Goal: Task Accomplishment & Management: Complete application form

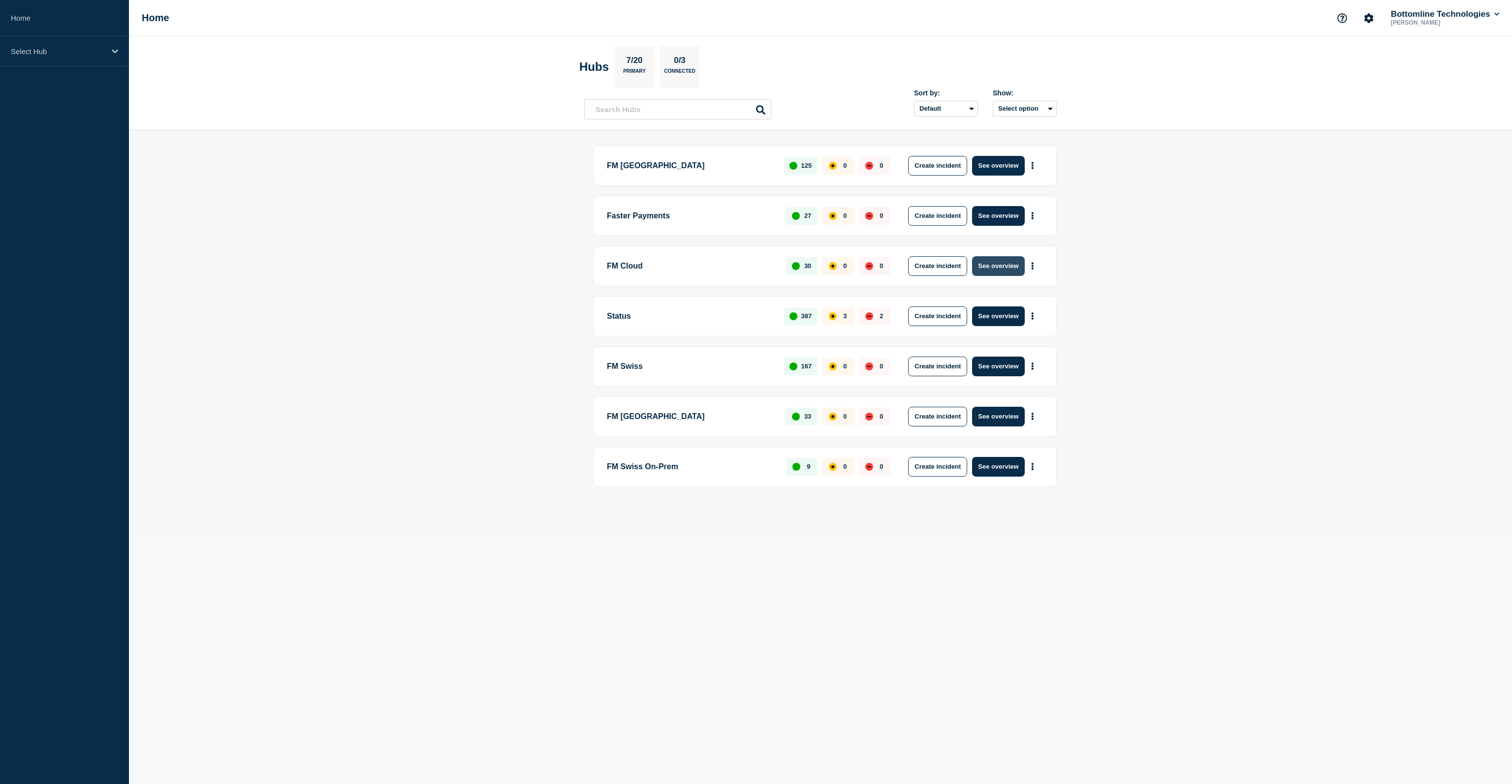
click at [992, 262] on button "See overview" at bounding box center [999, 266] width 53 height 19
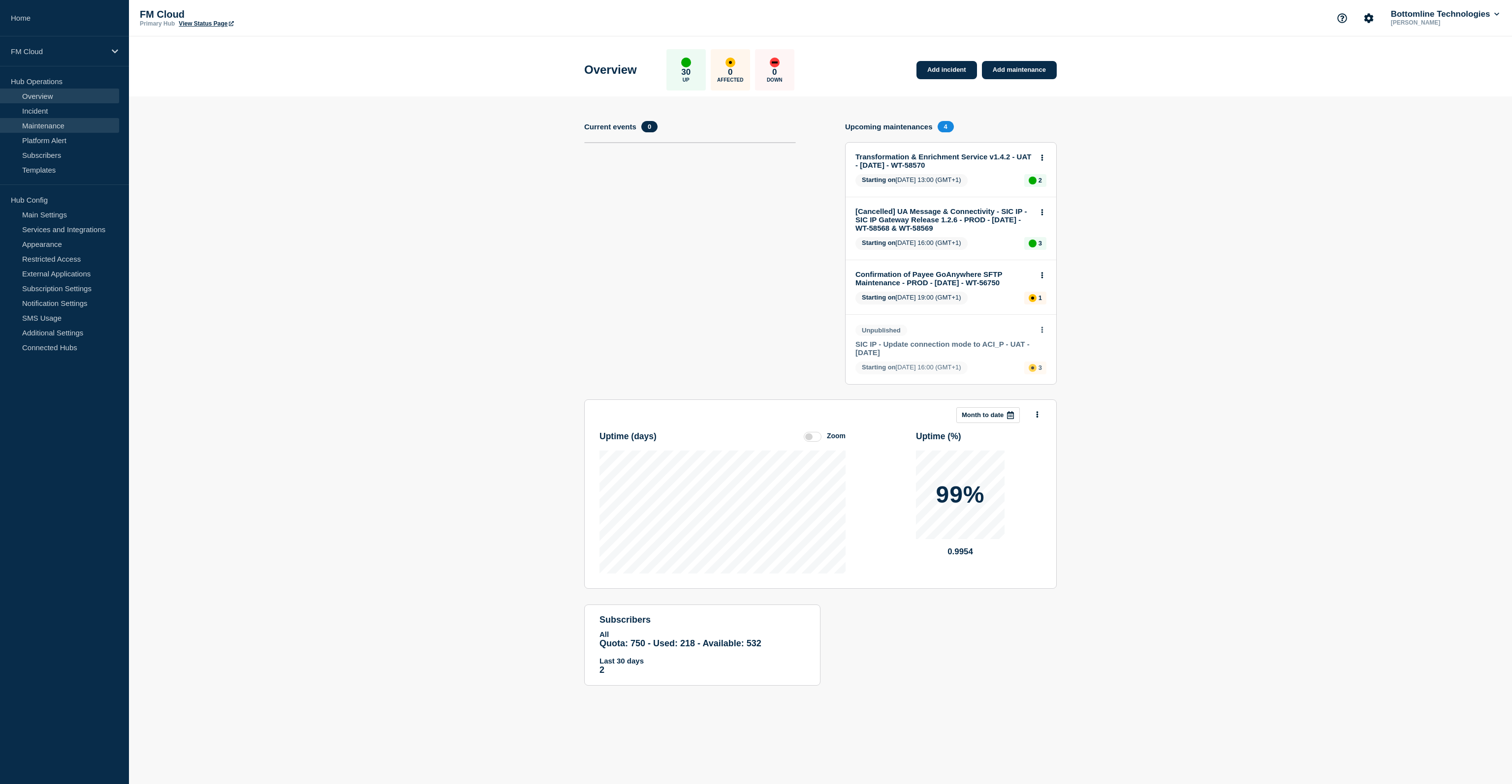
click at [50, 128] on link "Maintenance" at bounding box center [59, 125] width 119 height 15
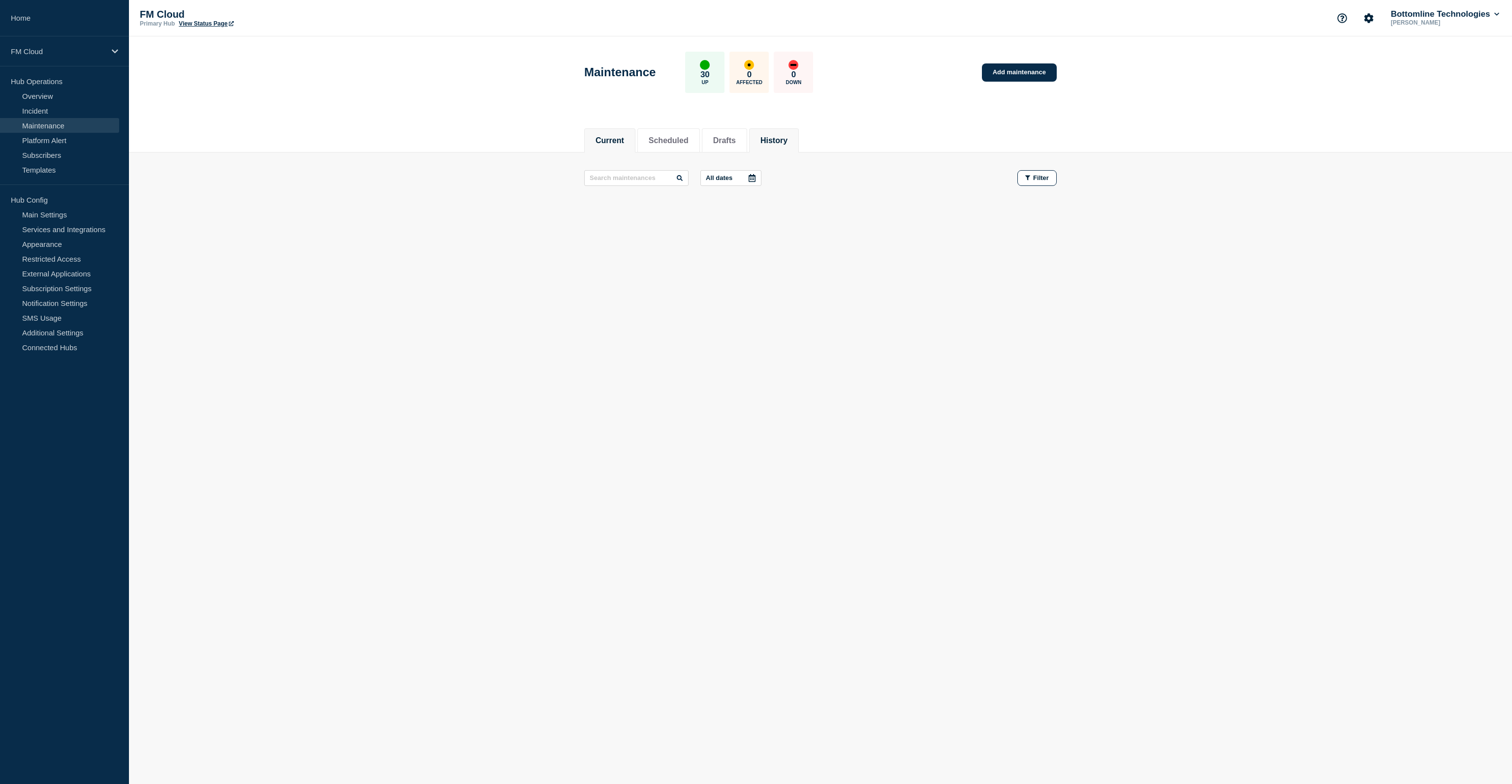
click at [789, 132] on li "History" at bounding box center [774, 140] width 50 height 24
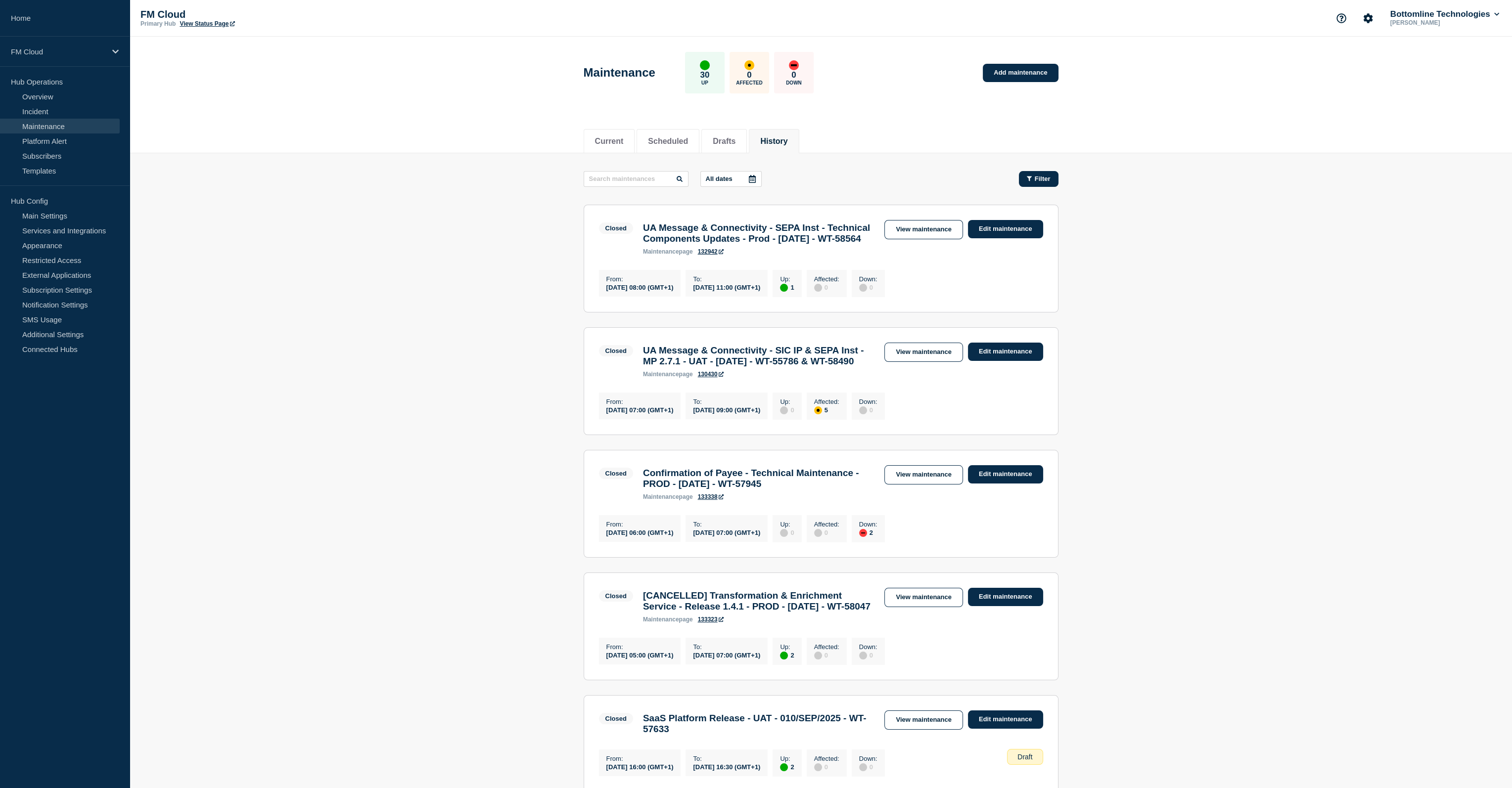
click at [1031, 172] on button "Filter" at bounding box center [1039, 179] width 39 height 16
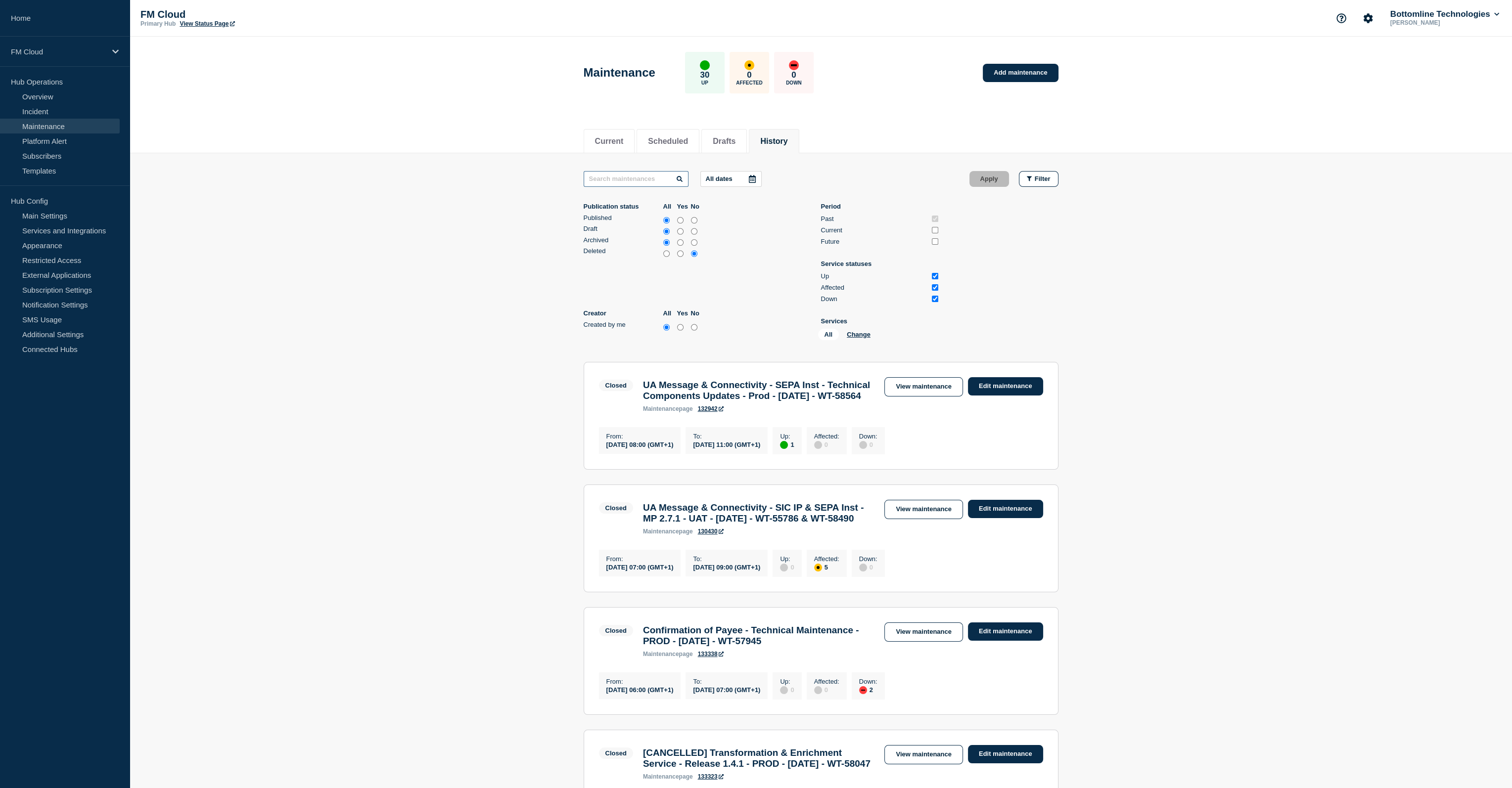
click at [635, 181] on input "text" at bounding box center [636, 179] width 105 height 16
click at [996, 280] on ul "Publication status All Yes No Published Draft Archived Deleted Creator All Yes …" at bounding box center [821, 273] width 475 height 141
click at [859, 339] on button "Change" at bounding box center [859, 335] width 24 height 8
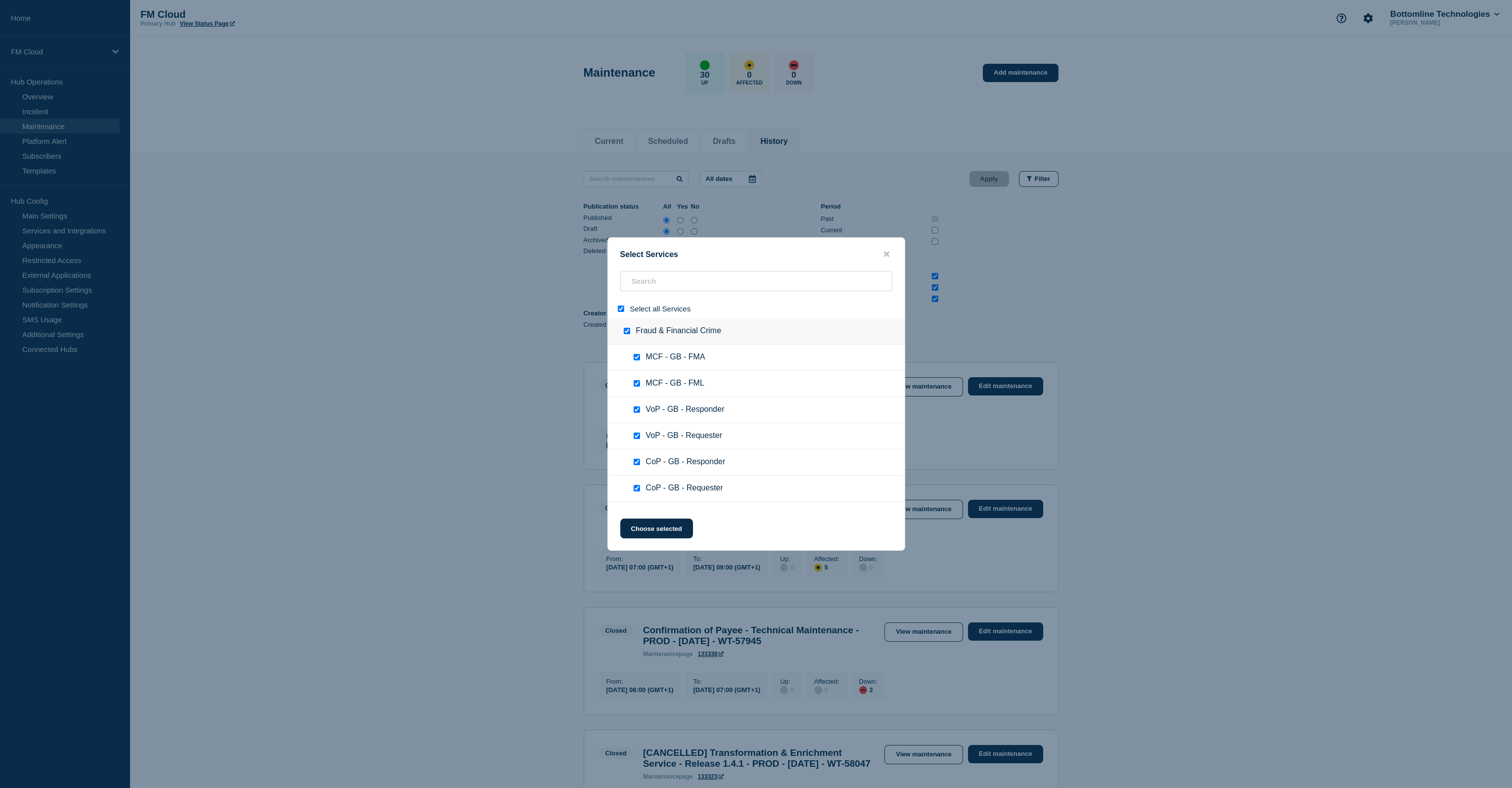
click at [662, 307] on span "Select all Services" at bounding box center [661, 308] width 61 height 9
click at [618, 309] on input "select all" at bounding box center [621, 308] width 7 height 7
checkbox input "false"
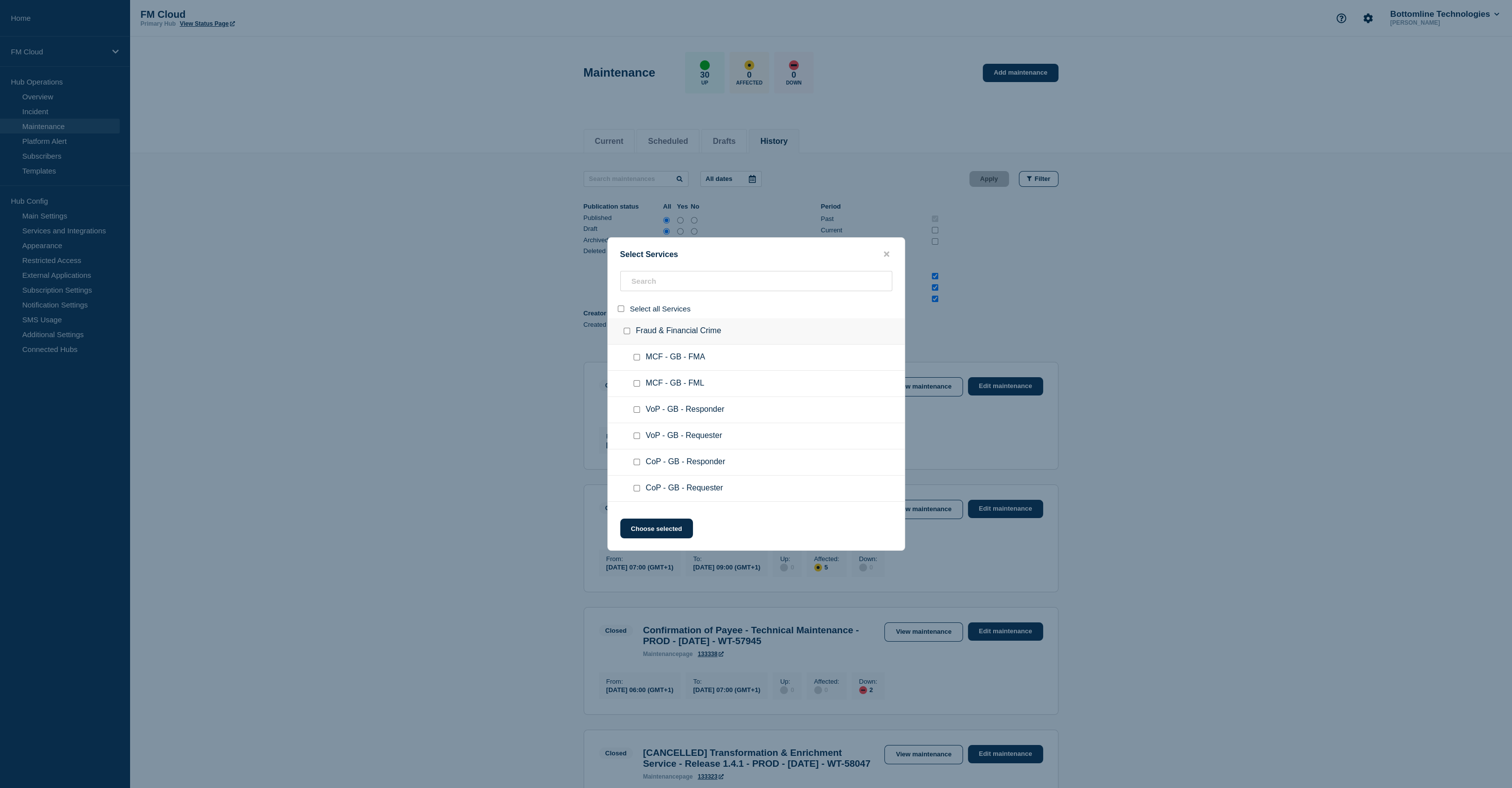
checkbox input "false"
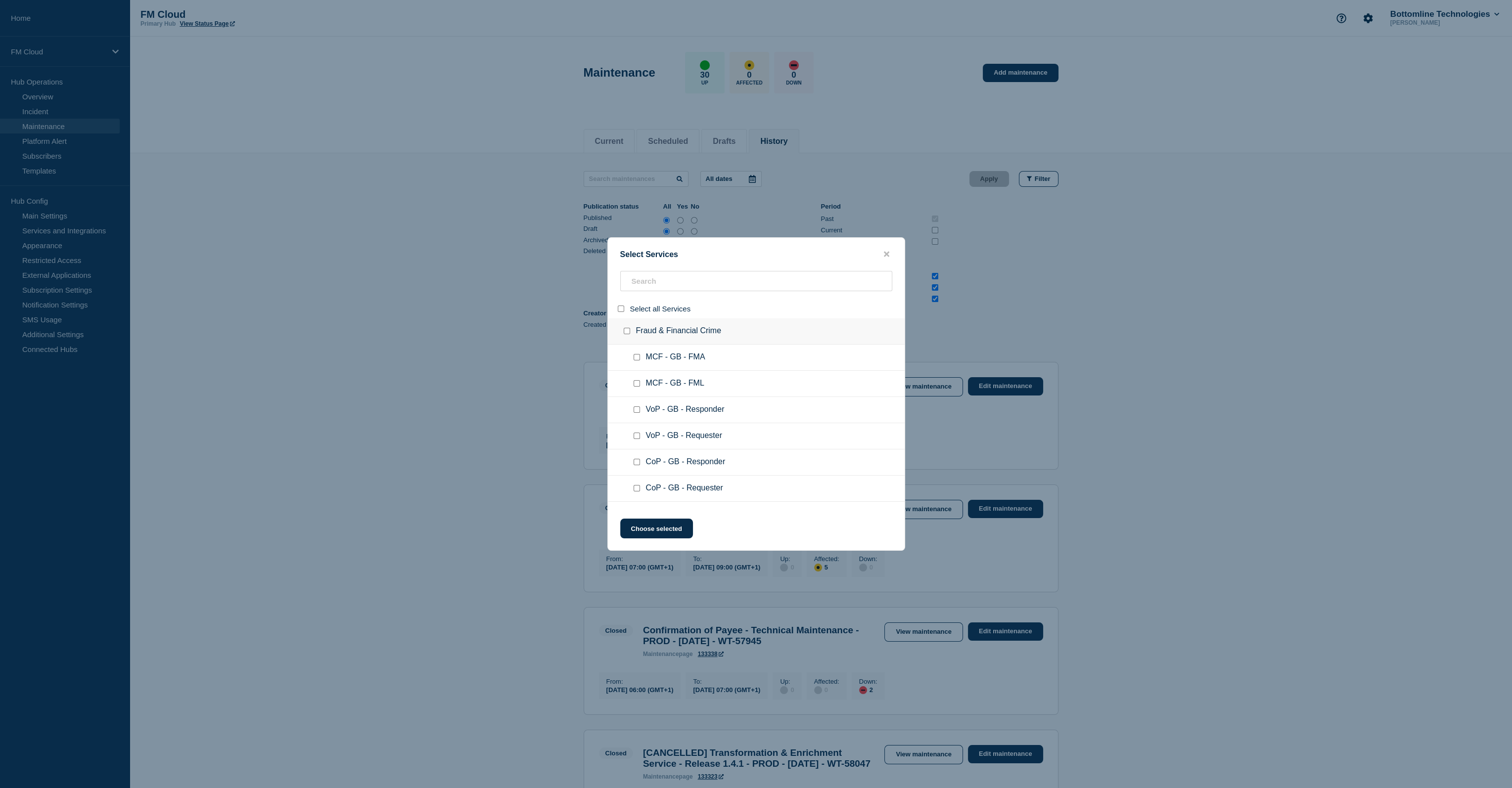
checkbox input "false"
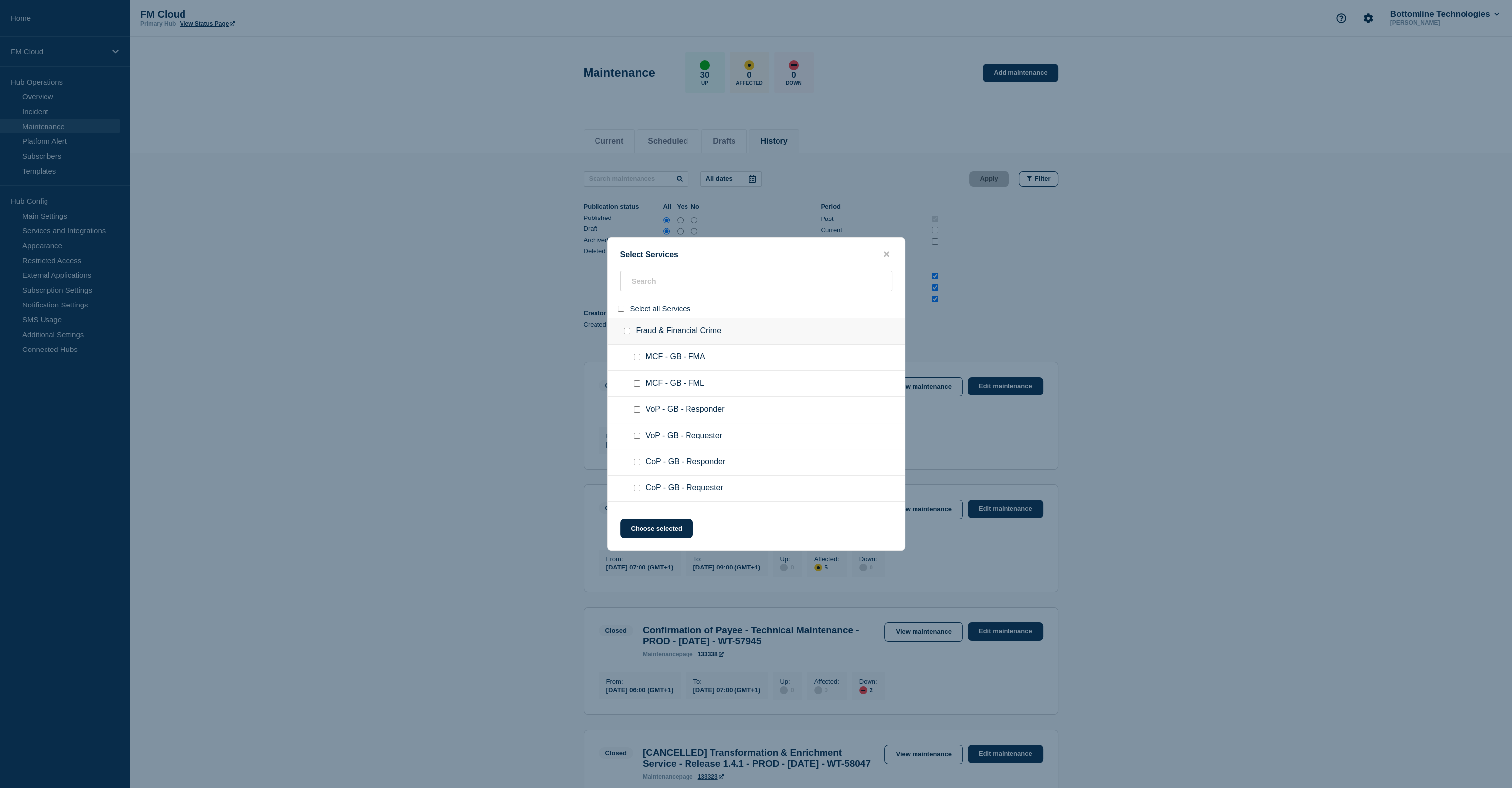
checkbox input "false"
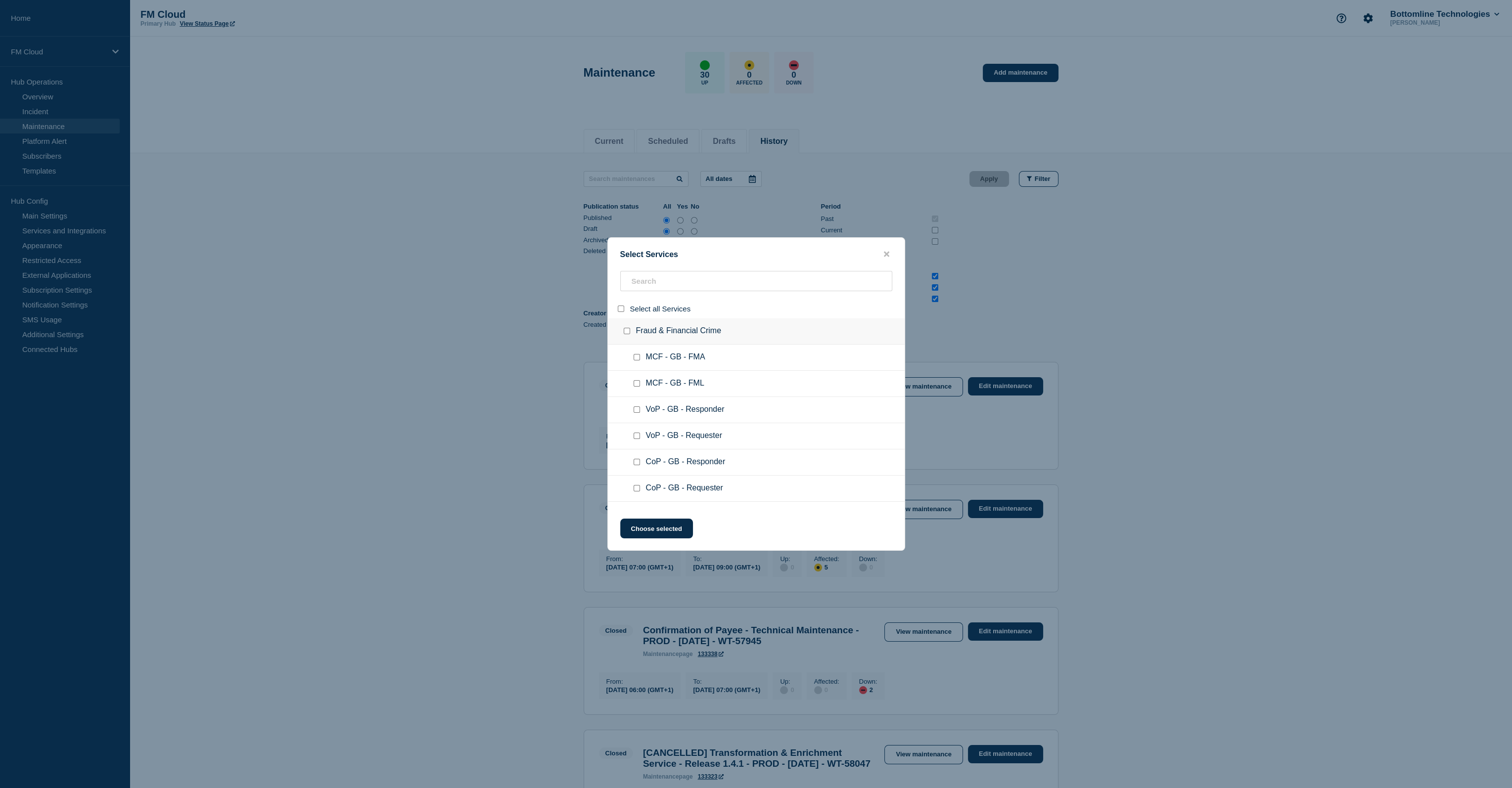
checkbox input "false"
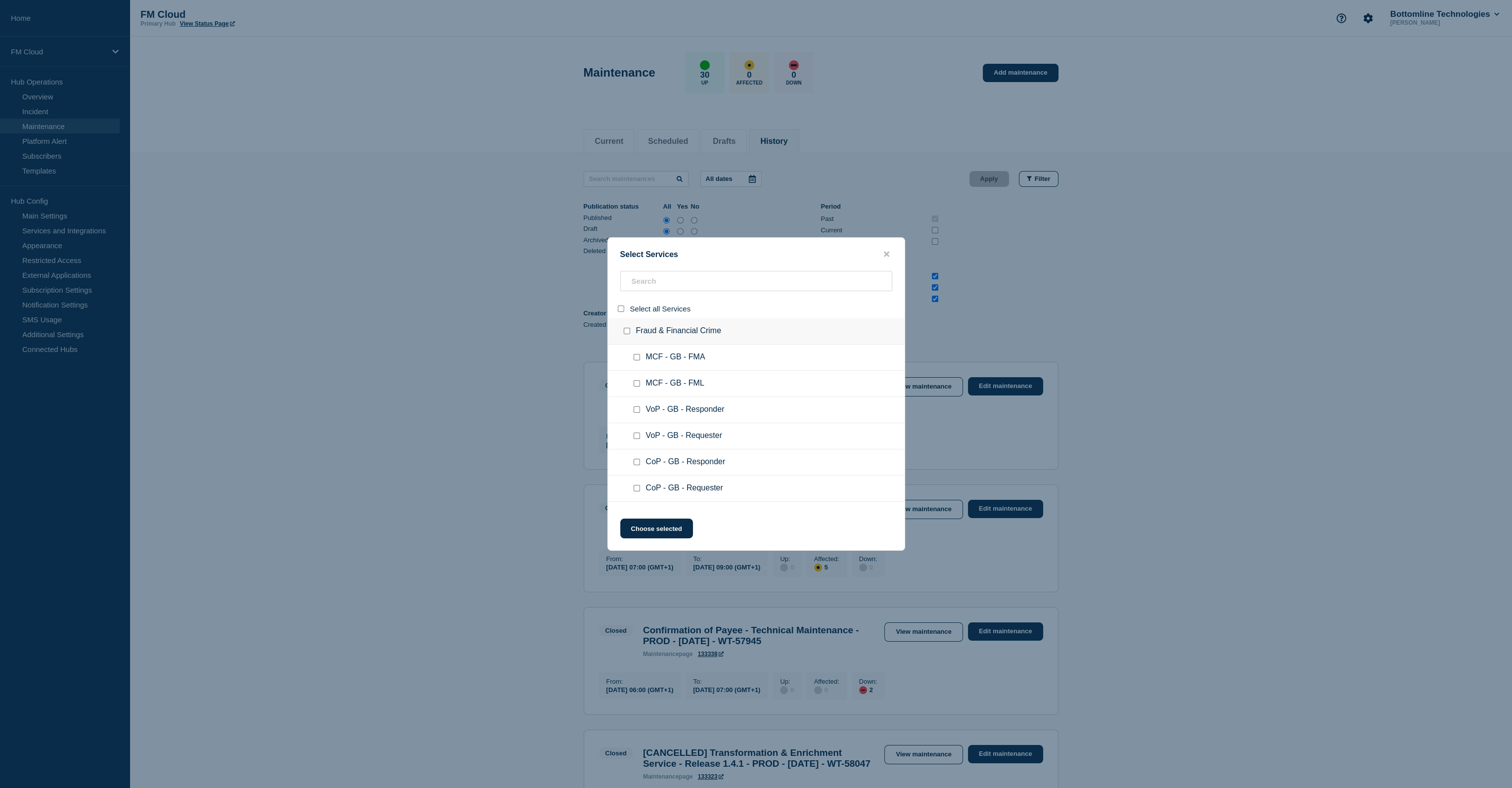
checkbox input "false"
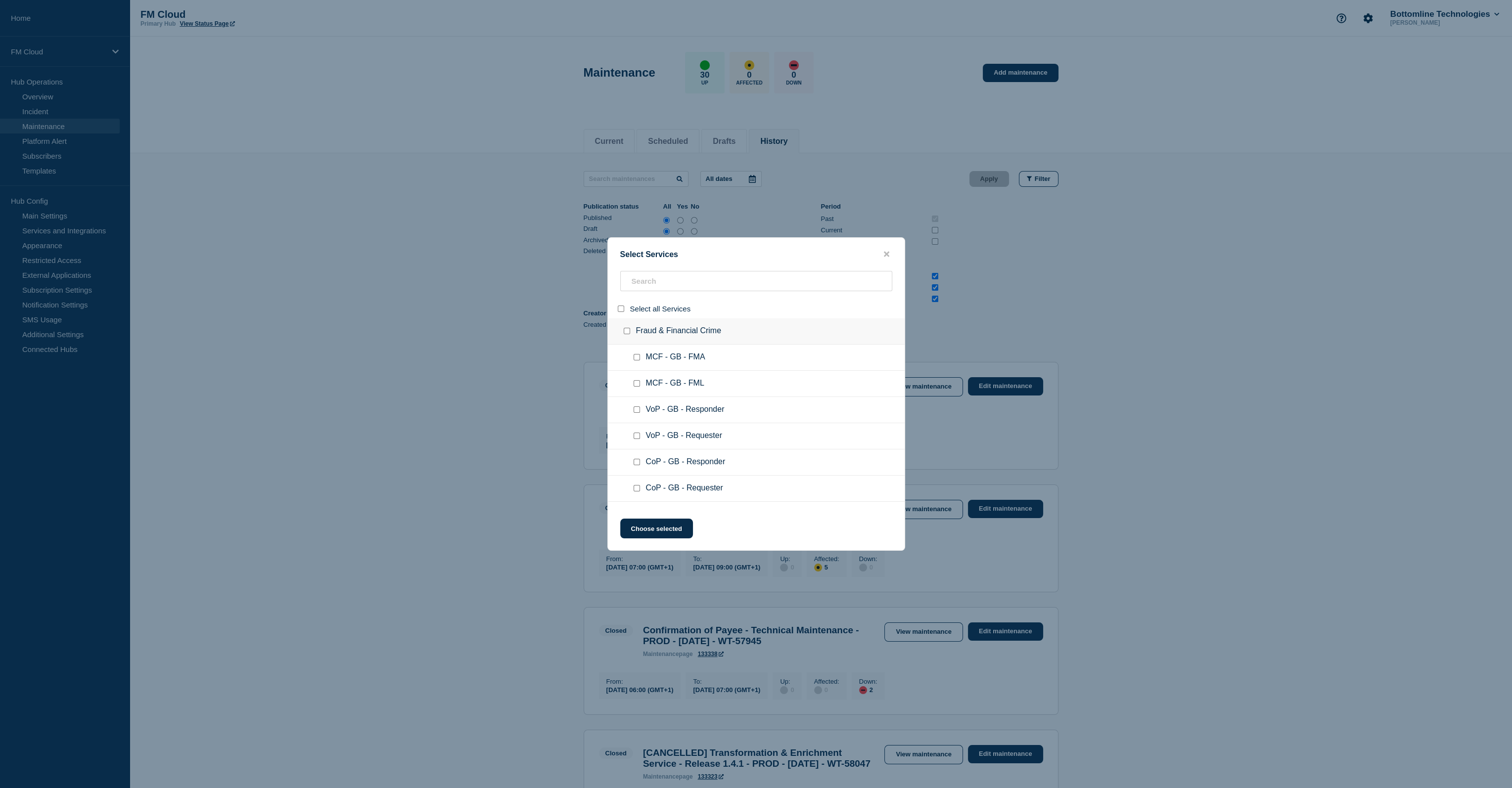
checkbox input "false"
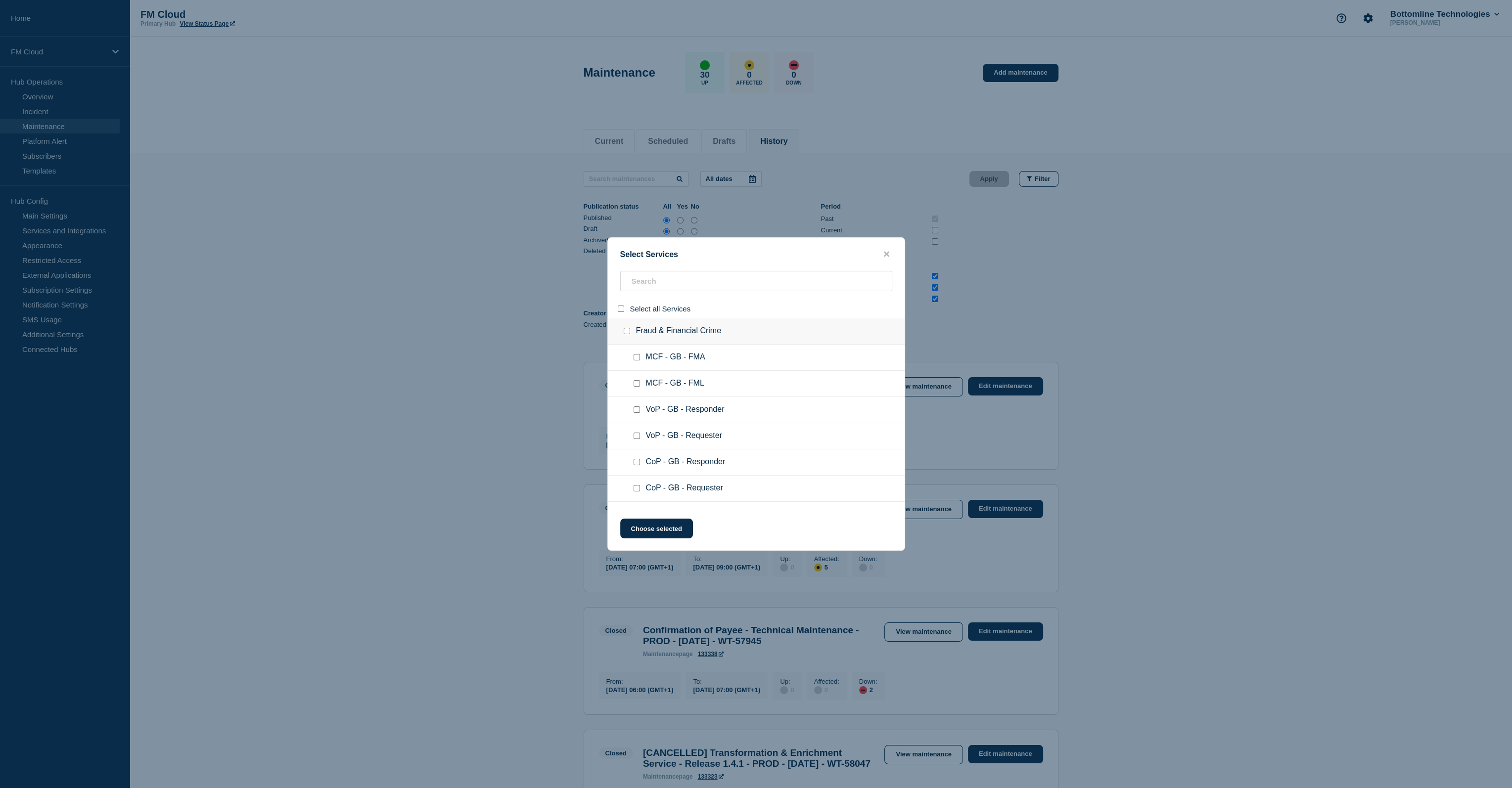
checkbox input "false"
click at [643, 275] on input "search" at bounding box center [757, 281] width 272 height 21
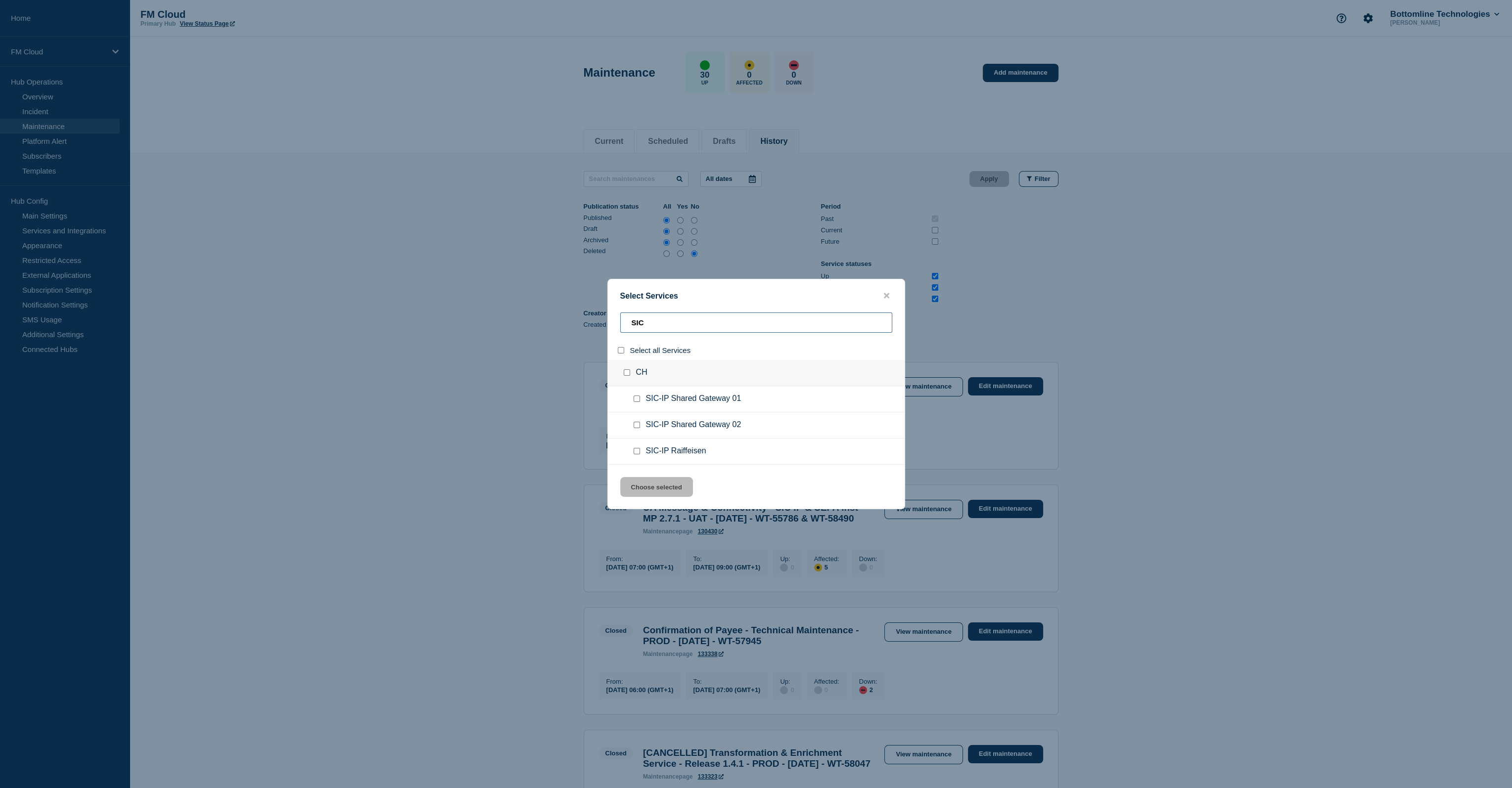
type input "SIC"
click at [636, 398] on input "service: SIC-IP Shared Gateway 01" at bounding box center [637, 398] width 7 height 7
checkbox input "true"
click at [635, 426] on input "service: SIC-IP Shared Gateway 02" at bounding box center [637, 425] width 7 height 7
checkbox input "true"
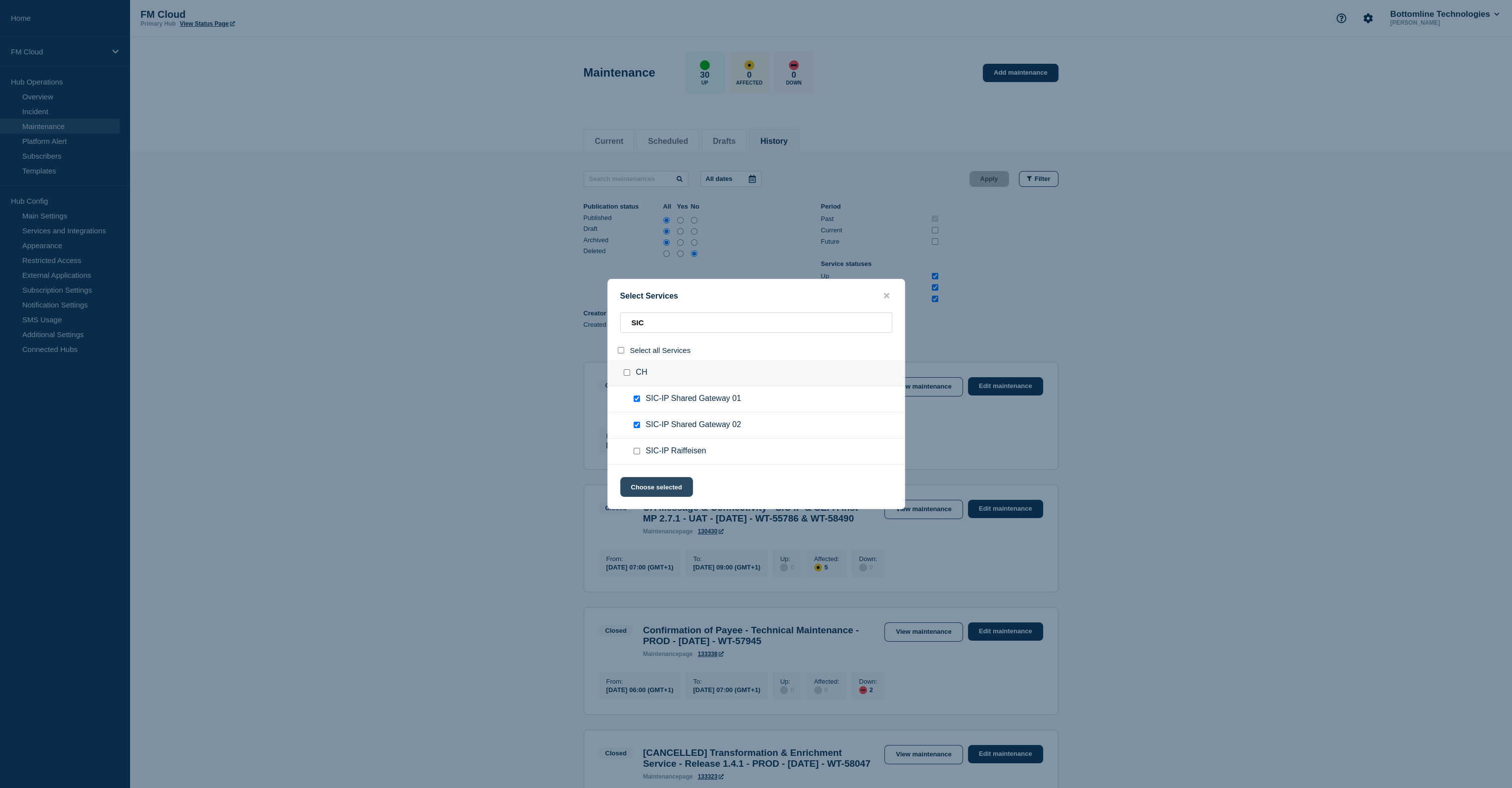
click at [654, 486] on button "Choose selected" at bounding box center [657, 487] width 72 height 20
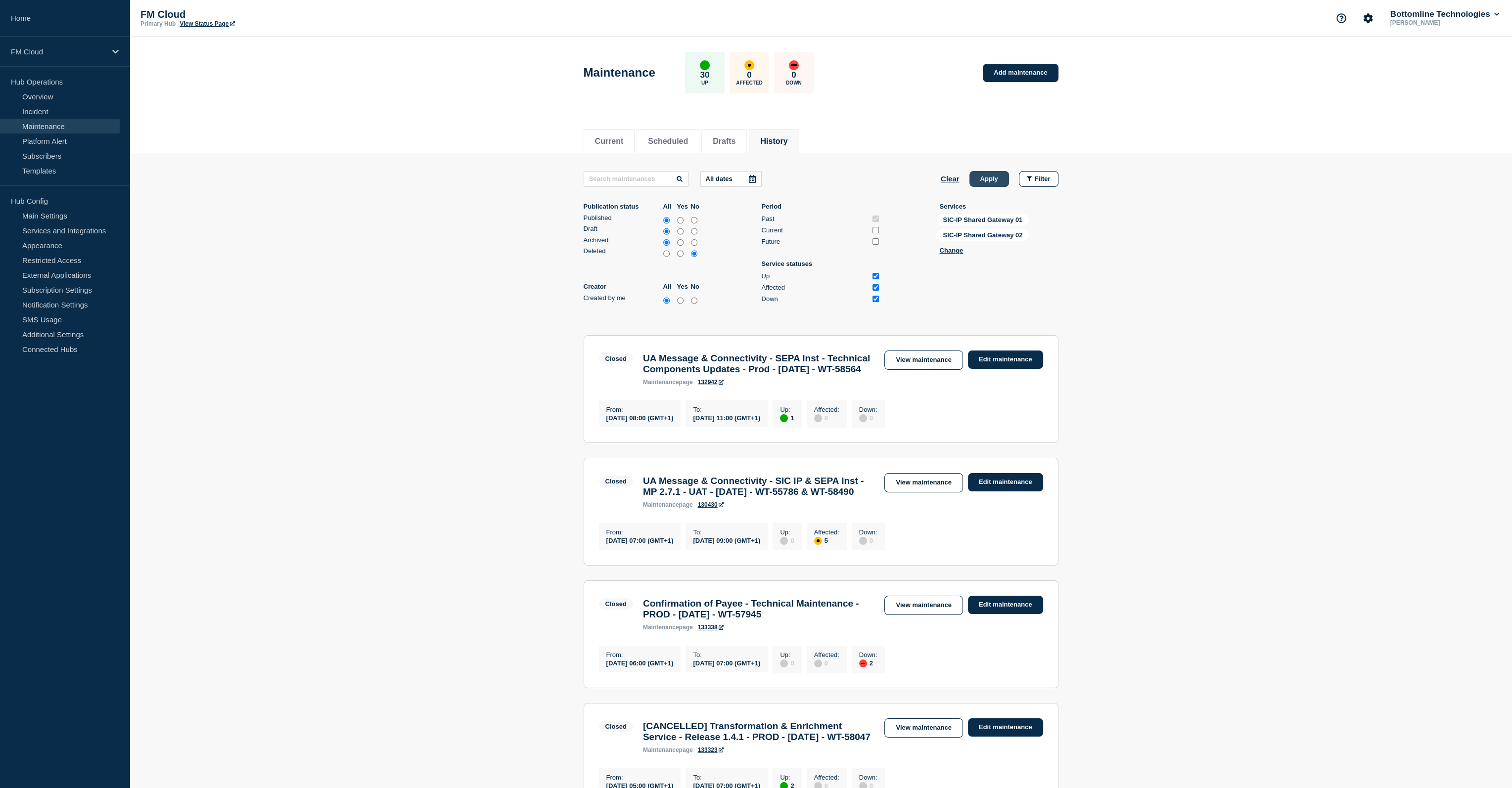
click at [985, 178] on button "Apply" at bounding box center [989, 179] width 39 height 16
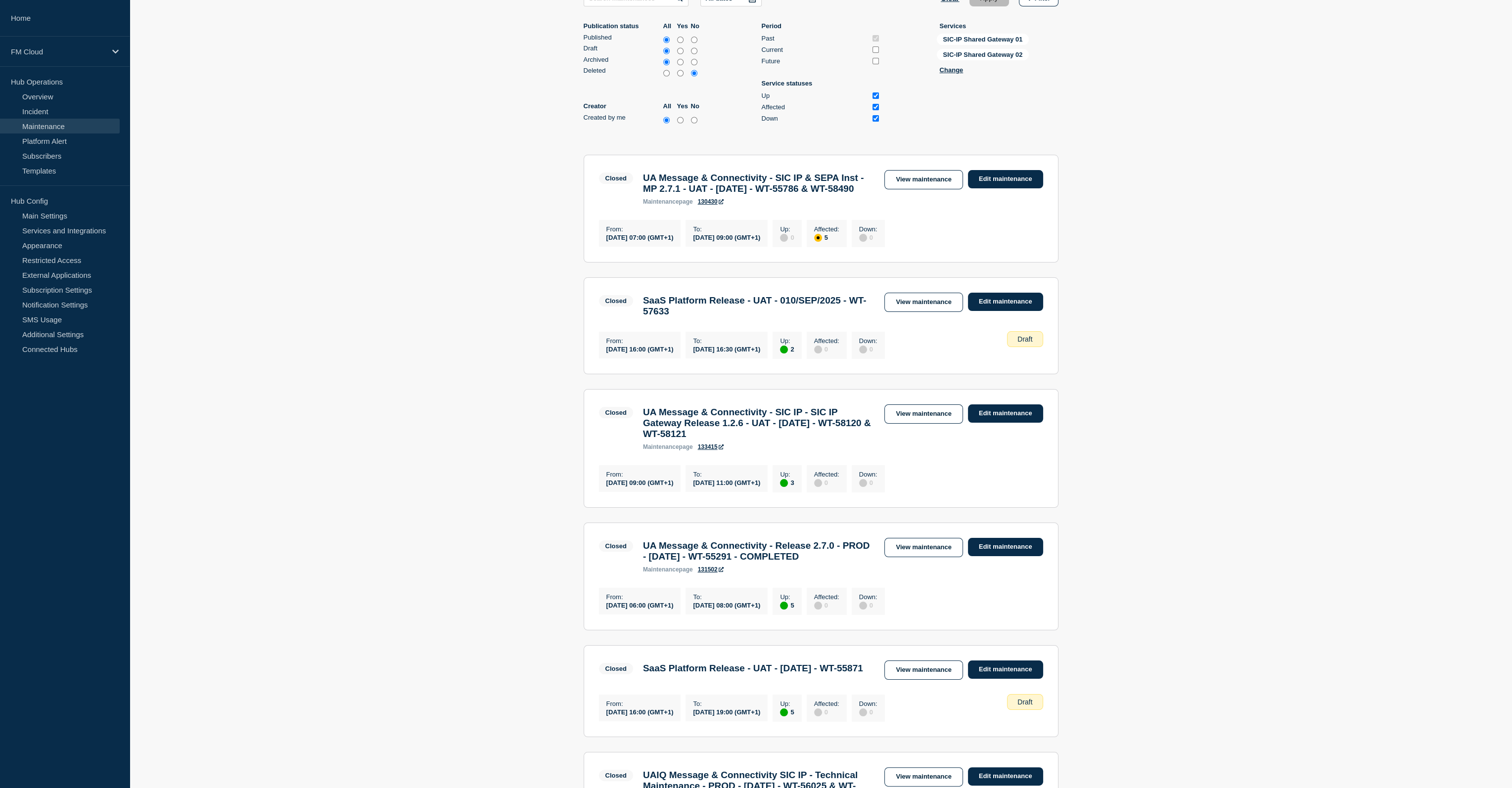
scroll to position [198, 0]
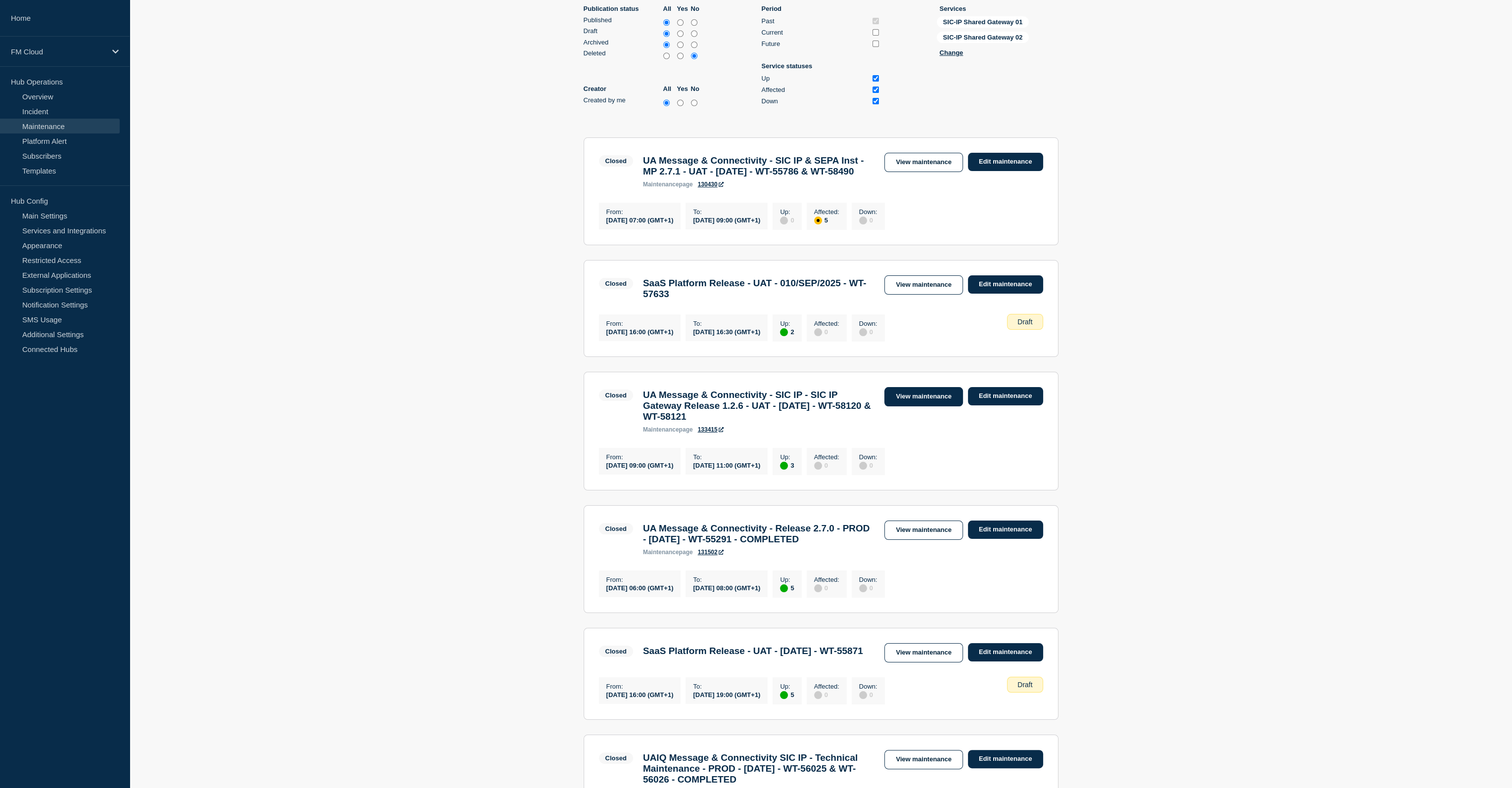
click at [926, 406] on link "View maintenance" at bounding box center [923, 397] width 78 height 20
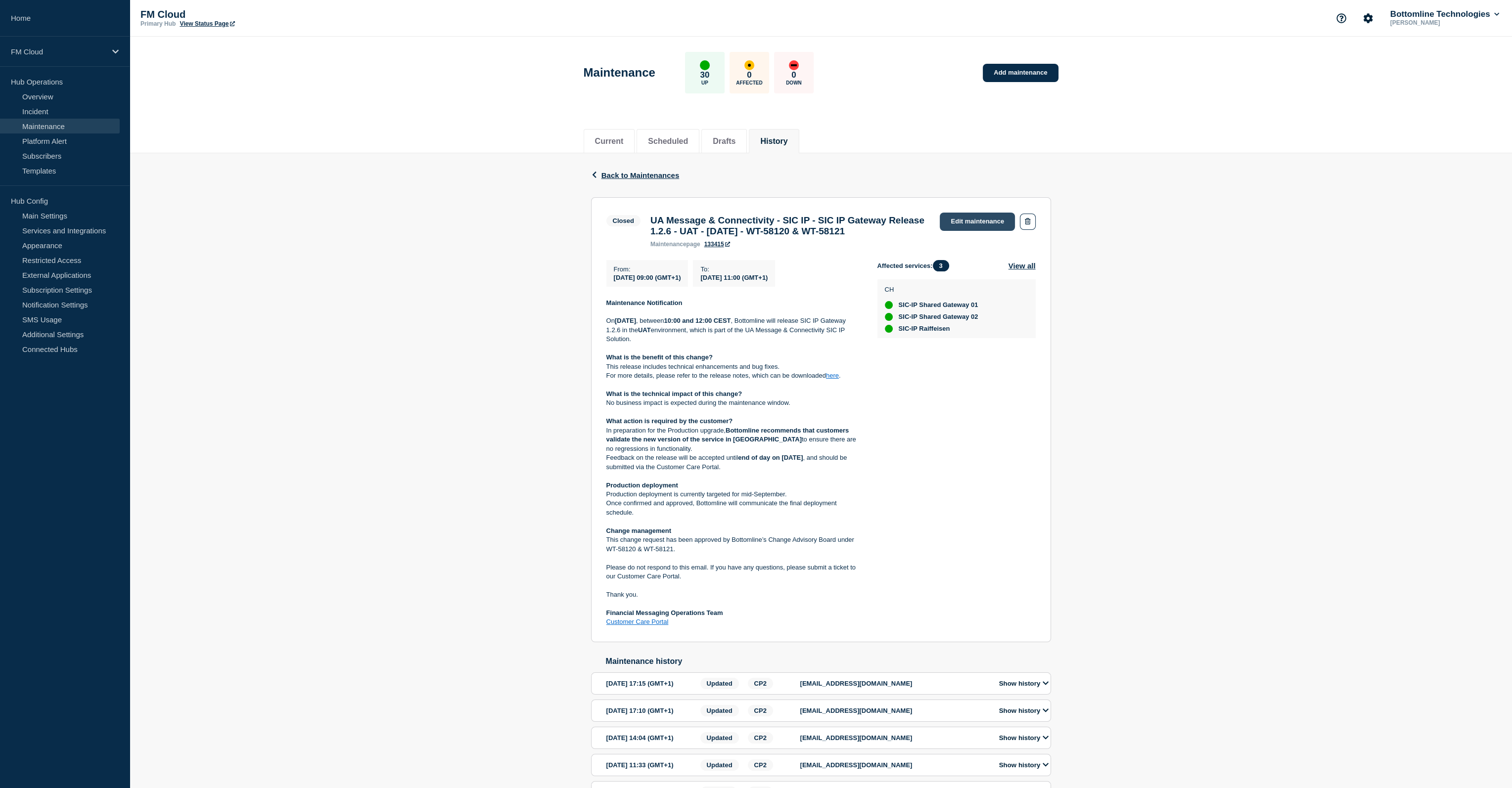
click at [969, 220] on link "Edit maintenance" at bounding box center [977, 221] width 75 height 19
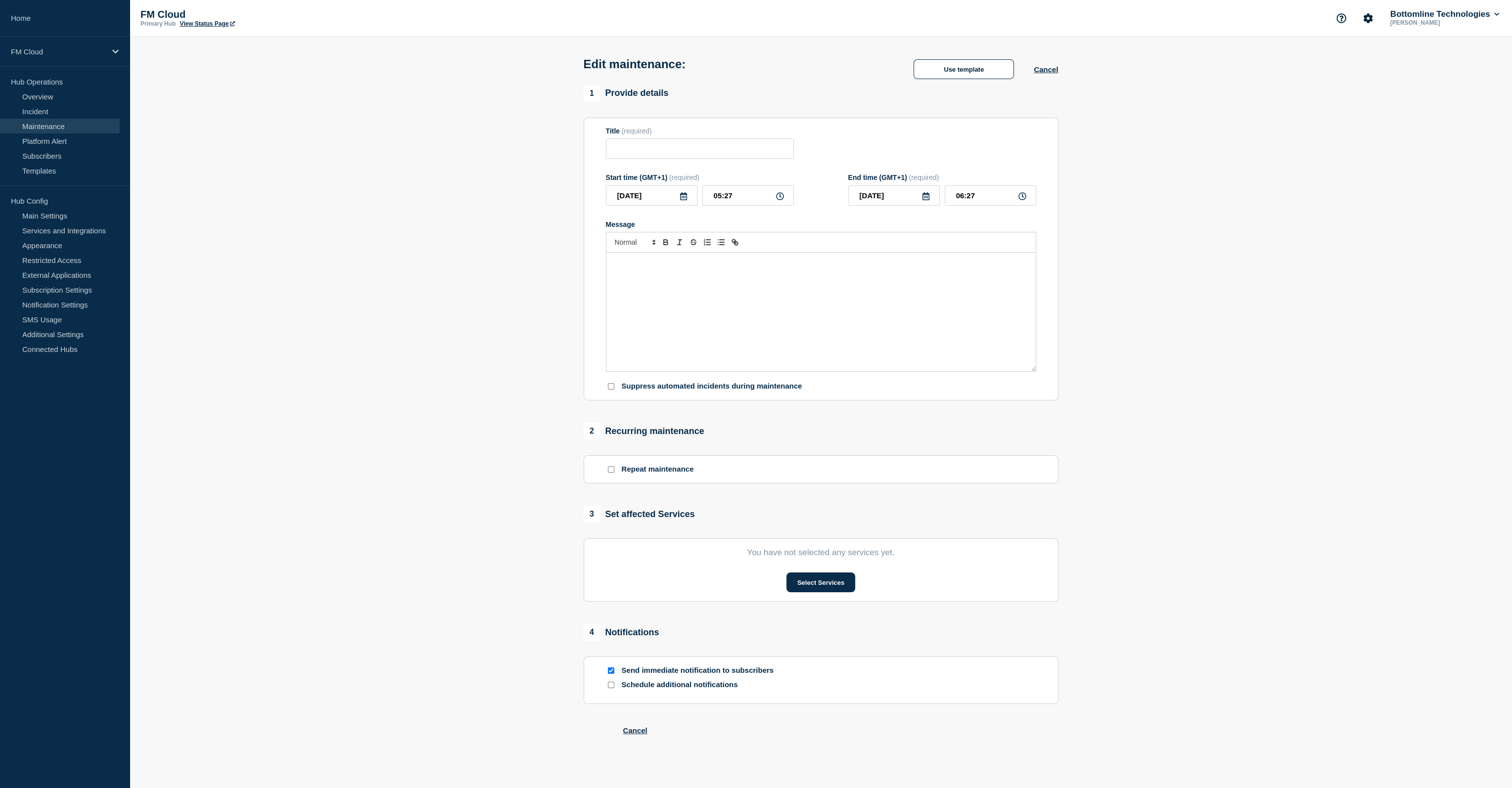
type input "UA Message & Connectivity - SIC IP - SIC IP Gateway Release 1.2.6 - UAT - 28/AU…"
type input "2025-08-28"
type input "09:00"
type input "2025-08-28"
type input "11:00"
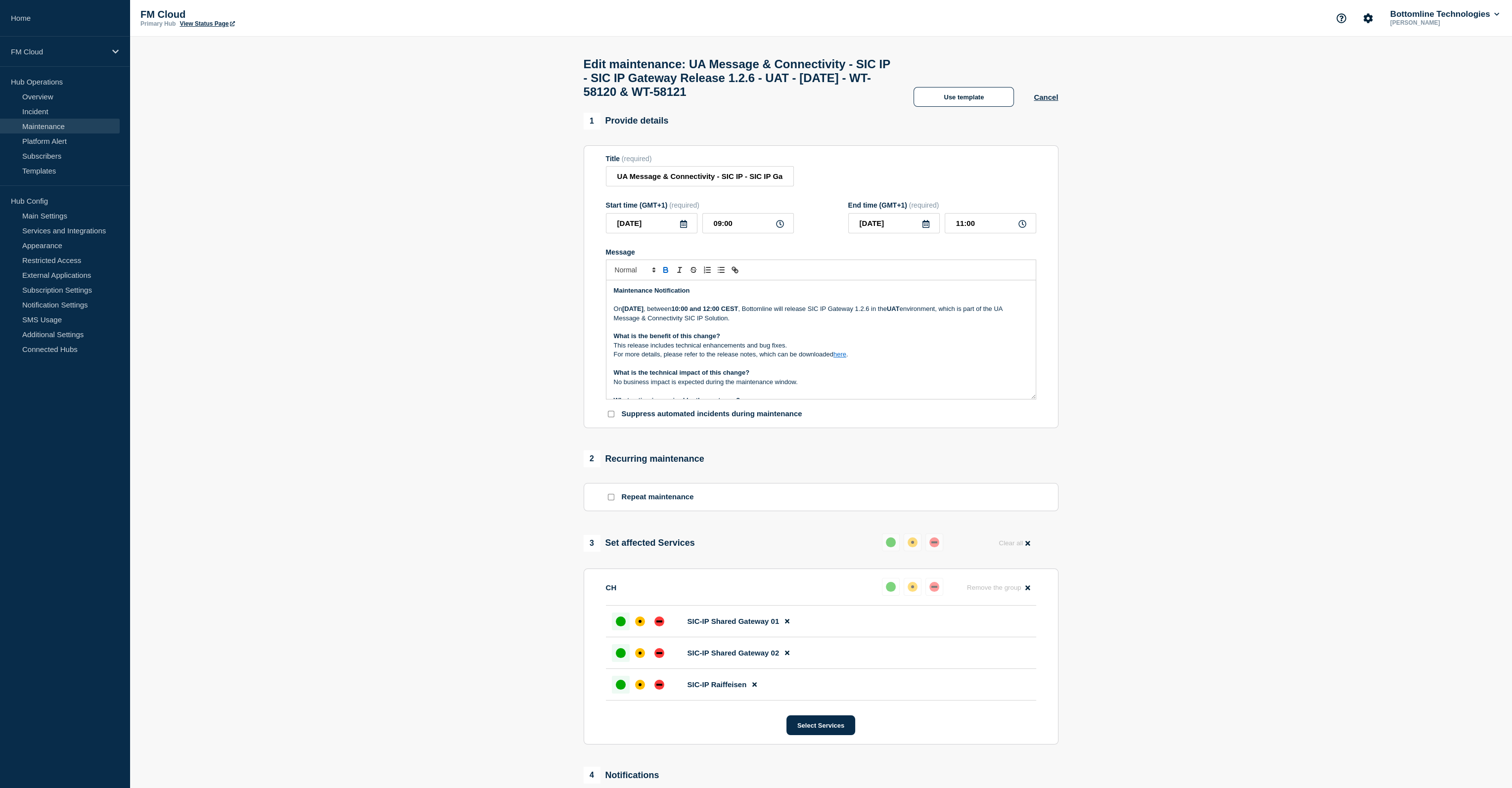
click at [738, 312] on strong "10:00 and 12:00 CEST" at bounding box center [705, 309] width 67 height 8
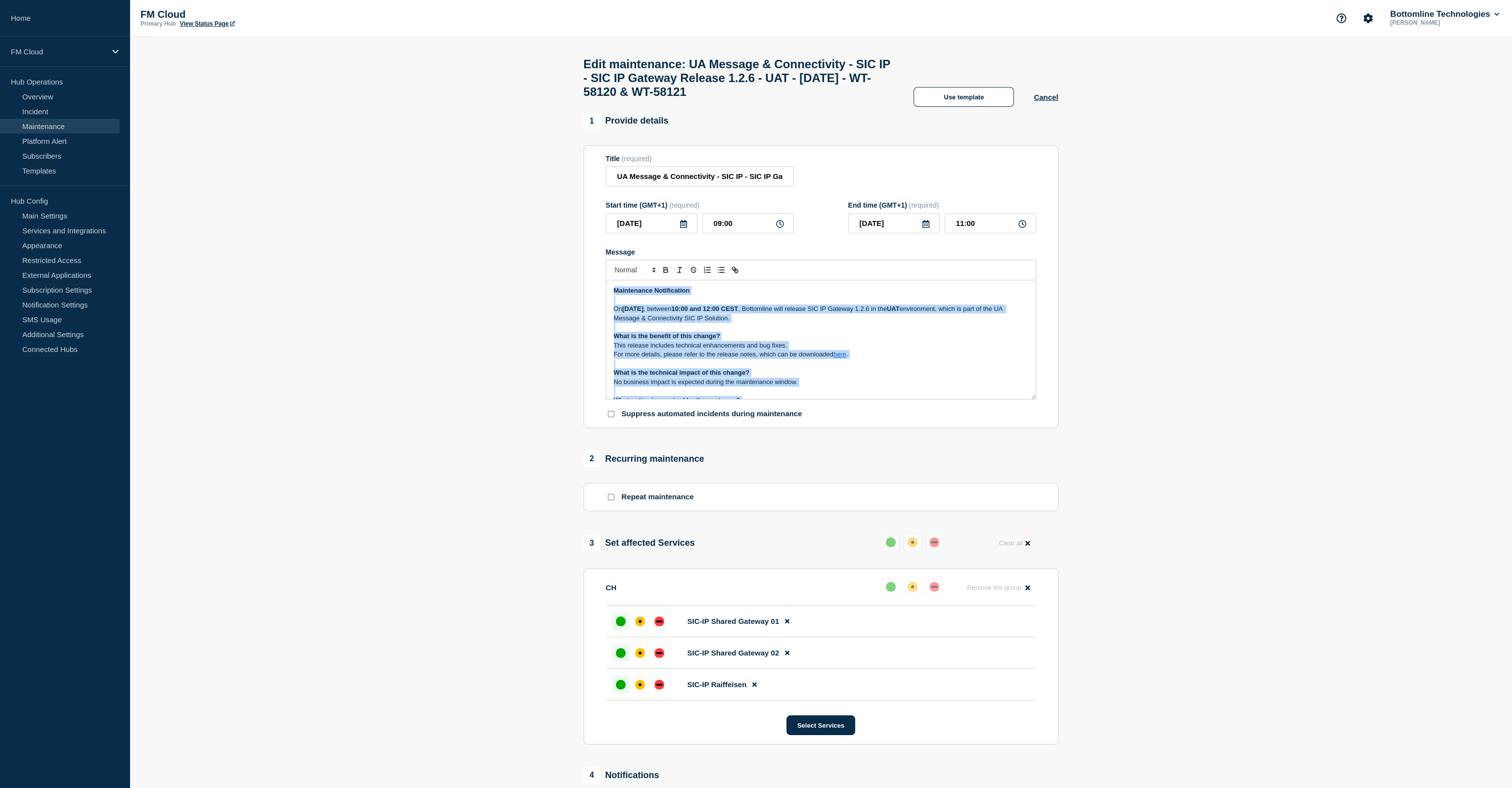
copy div "Maintenance Notification On Thursday 28 August 2025 , between 10:00 and 12:00 C…"
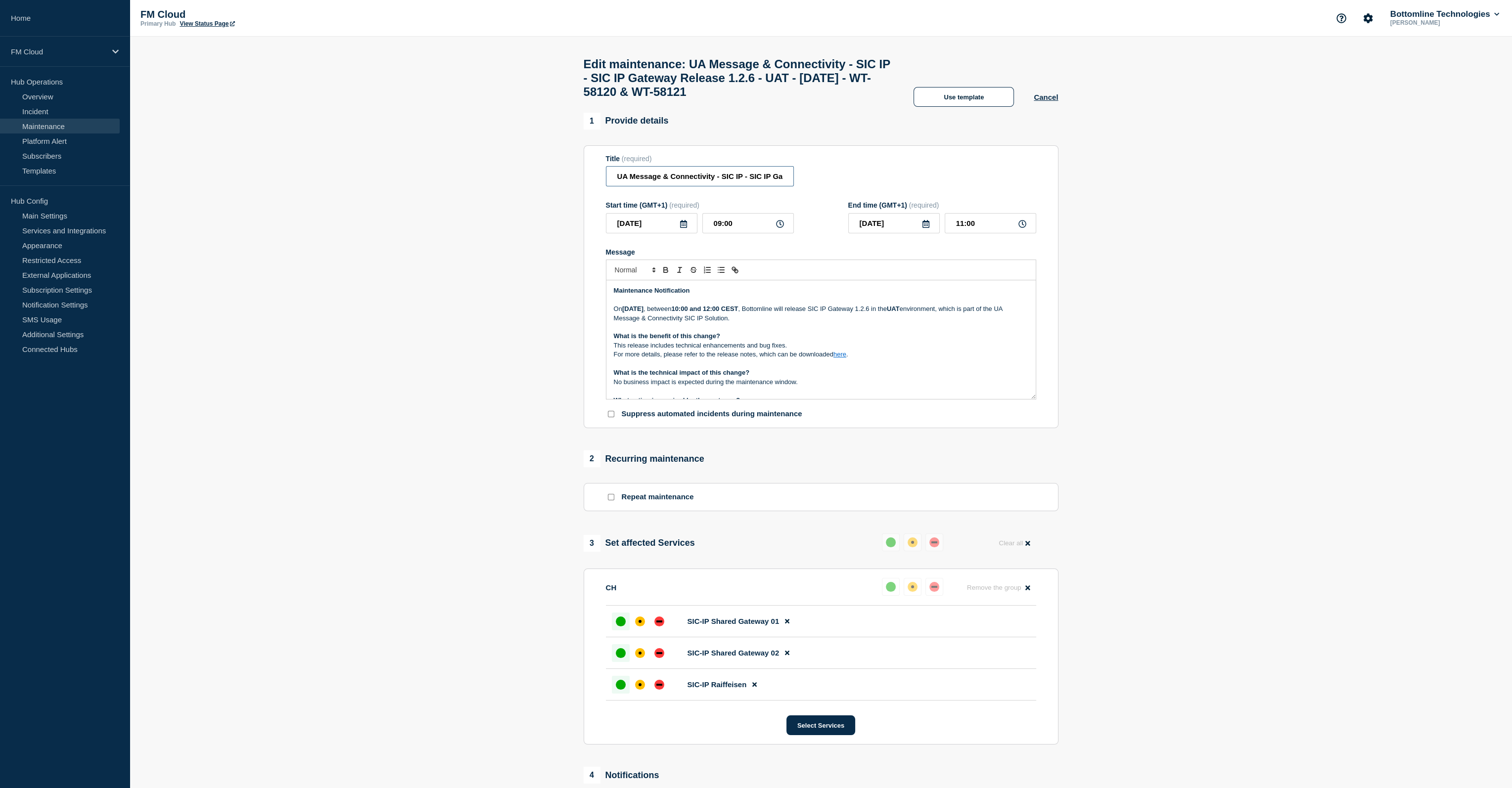
click at [702, 176] on input "UA Message & Connectivity - SIC IP - SIC IP Gateway Release 1.2.6 - UAT - 28/AU…" at bounding box center [700, 176] width 188 height 21
click at [738, 183] on input "UA Message & Connectivity - SIC IP - SIC IP Gateway Release 1.2.6 - UAT - 28/AU…" at bounding box center [700, 176] width 188 height 21
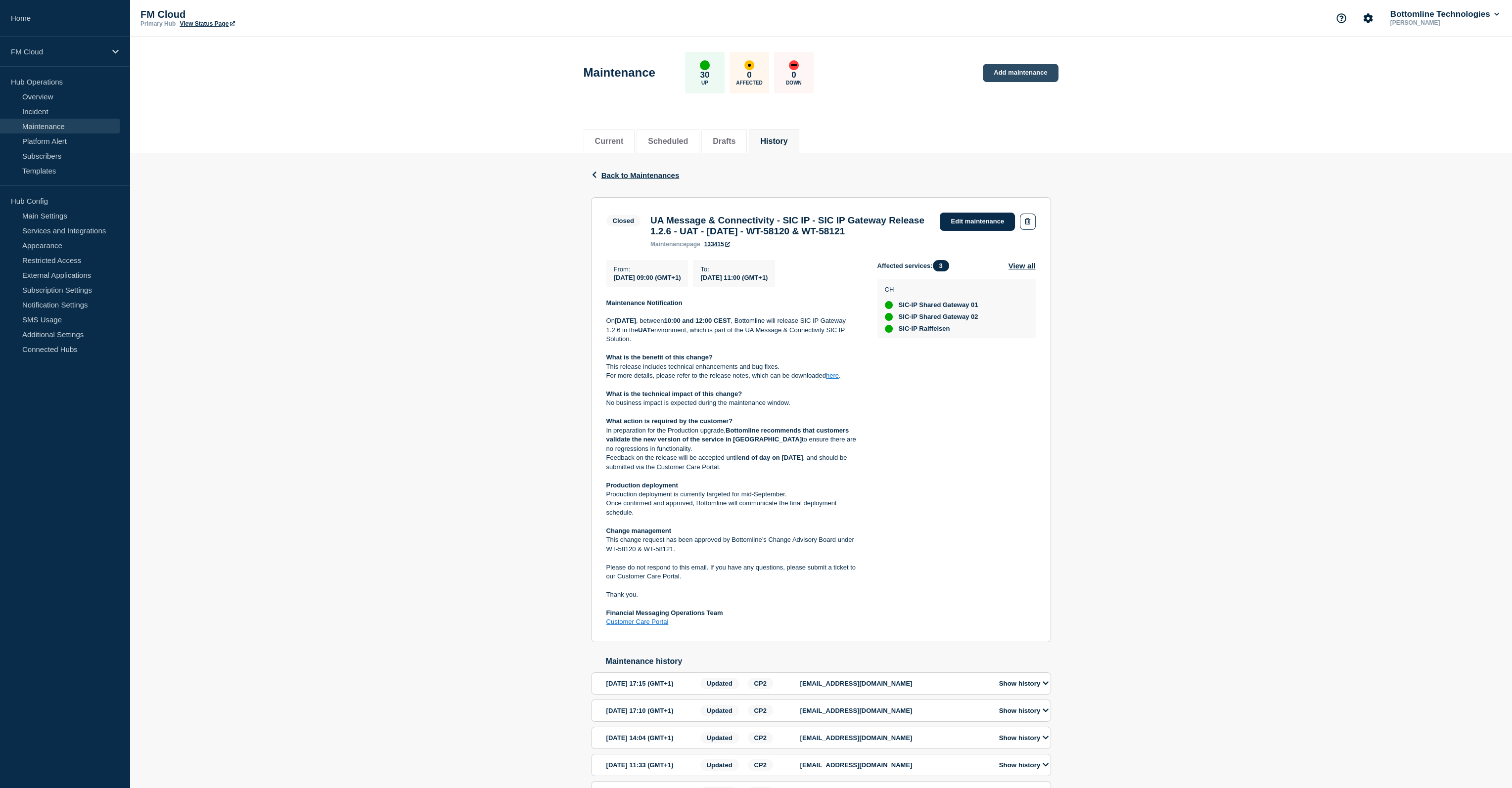
click at [1041, 73] on link "Add maintenance" at bounding box center [1020, 72] width 75 height 19
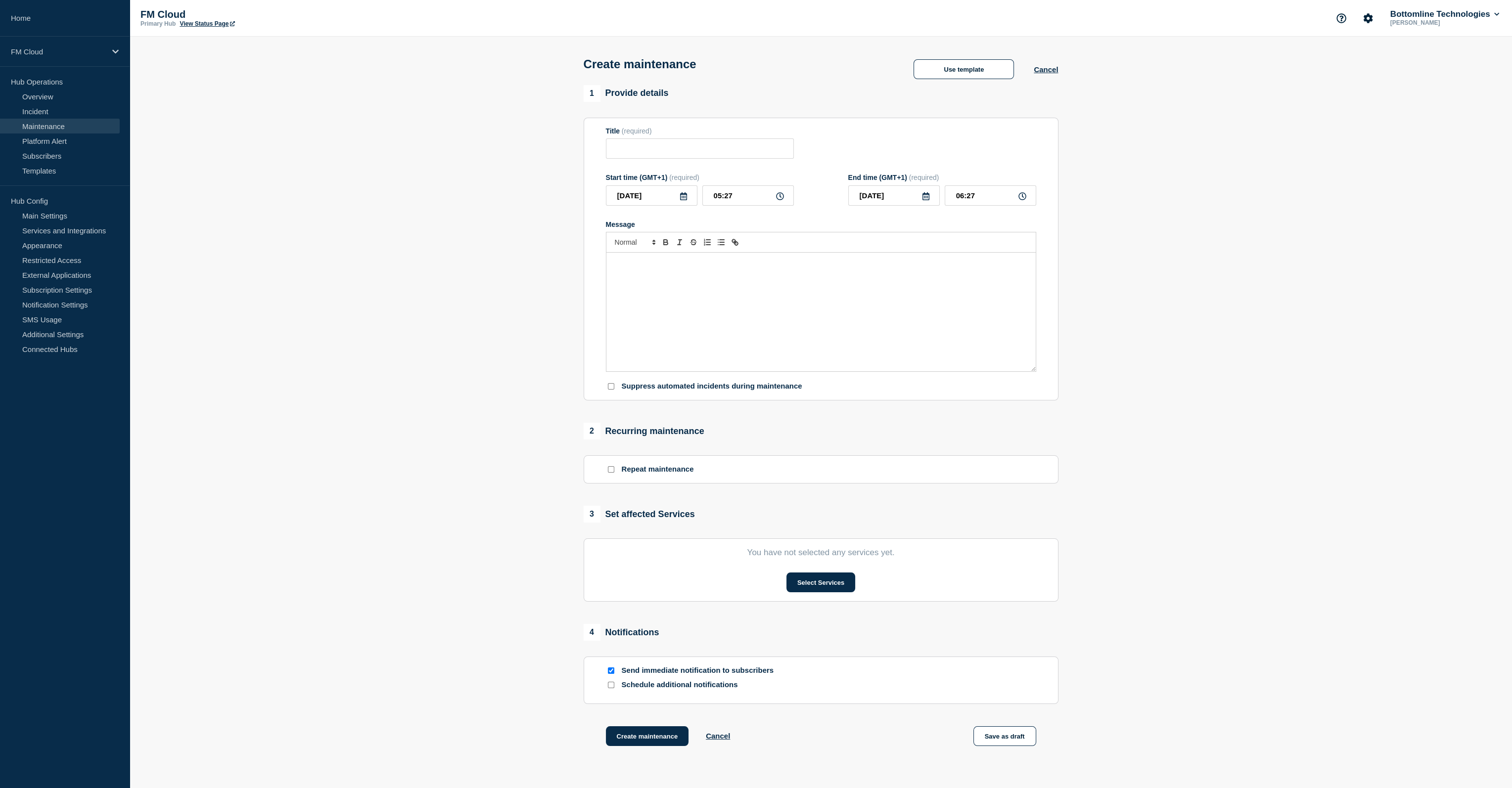
click at [785, 287] on div "Message" at bounding box center [821, 311] width 430 height 118
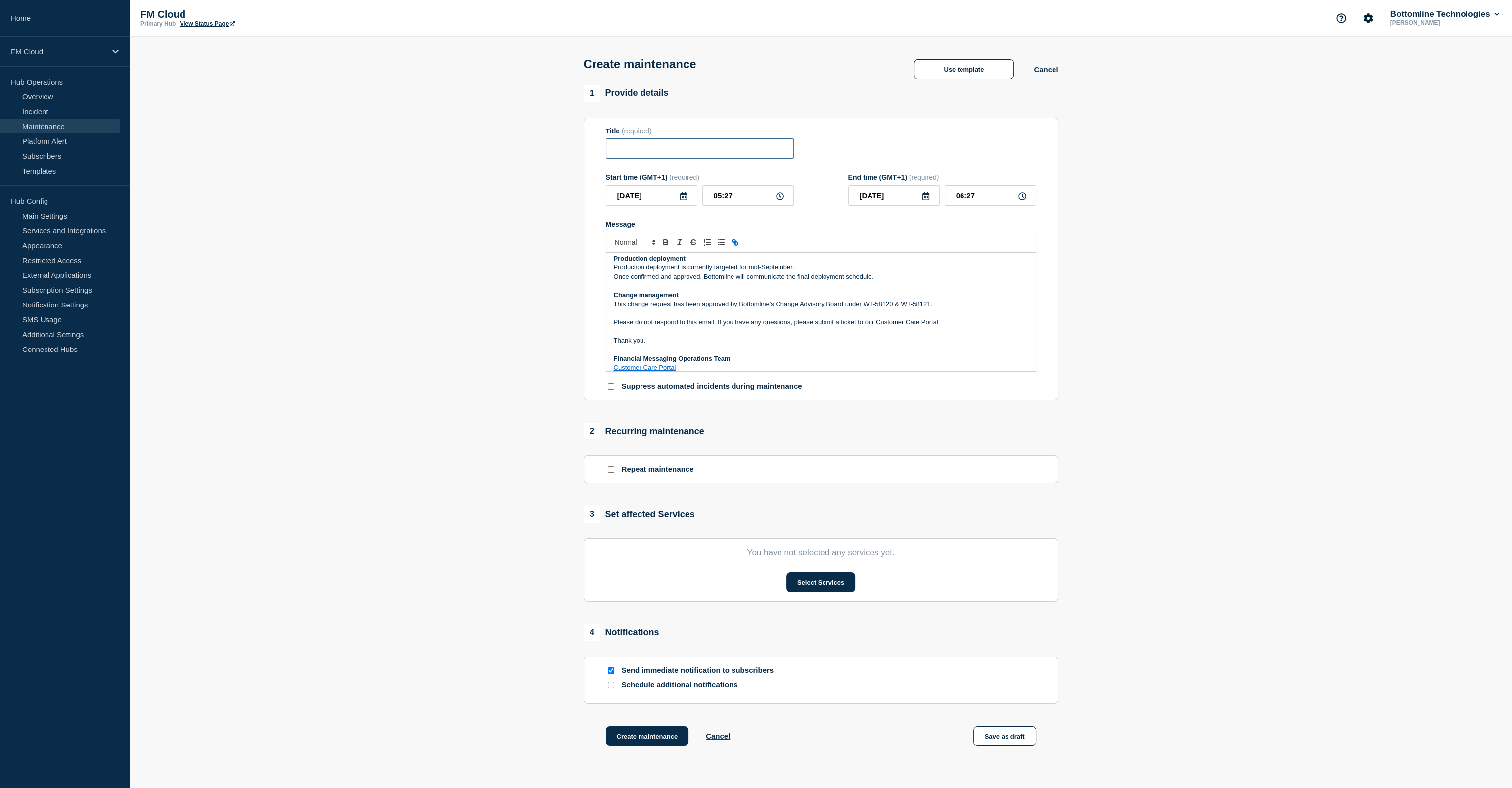
click at [752, 159] on input "Title" at bounding box center [700, 148] width 188 height 21
paste input "UA Message & Connectivity - SIC IP - SIC IP Gateway Release 1.2.6 - UAT - 28/AU…"
type input "UA Message & Connectivity - SIC IP - SIC IP Gateway Release 1.2.6 - UAT - 28/AU…"
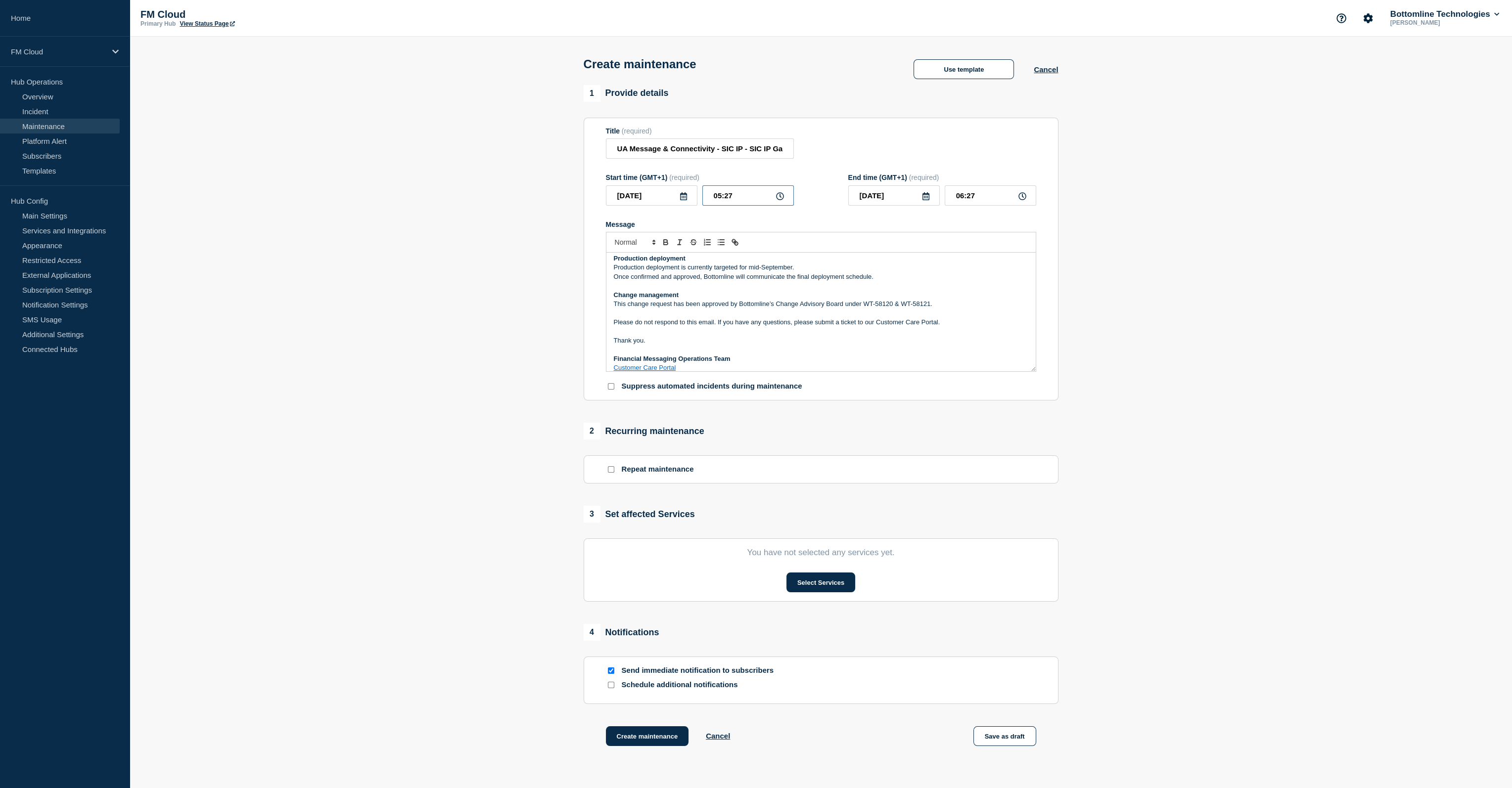
click at [712, 200] on input "05:27" at bounding box center [747, 195] width 91 height 21
click at [831, 589] on button "Select Services" at bounding box center [821, 582] width 69 height 20
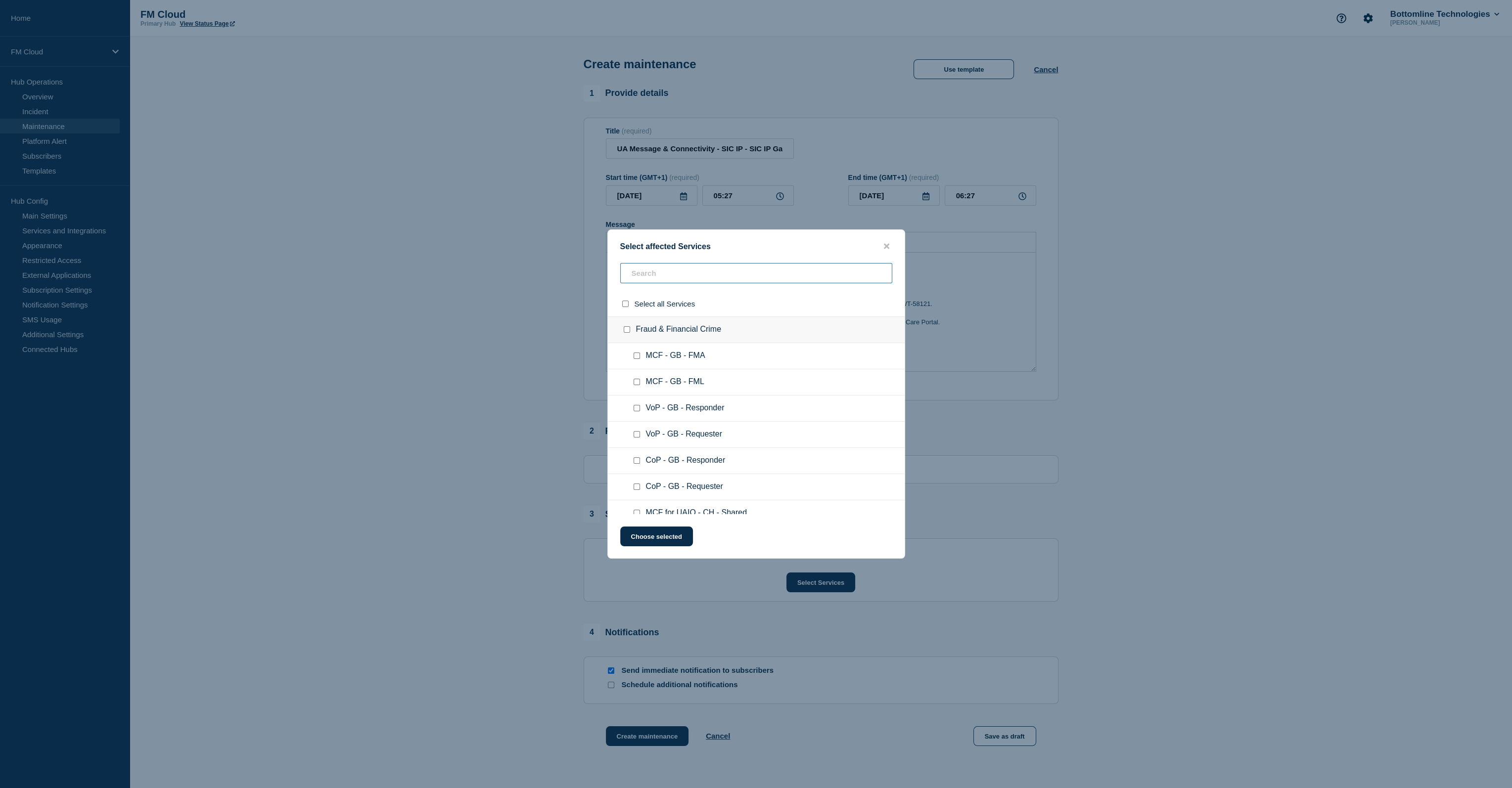
click at [677, 272] on input "text" at bounding box center [757, 273] width 272 height 21
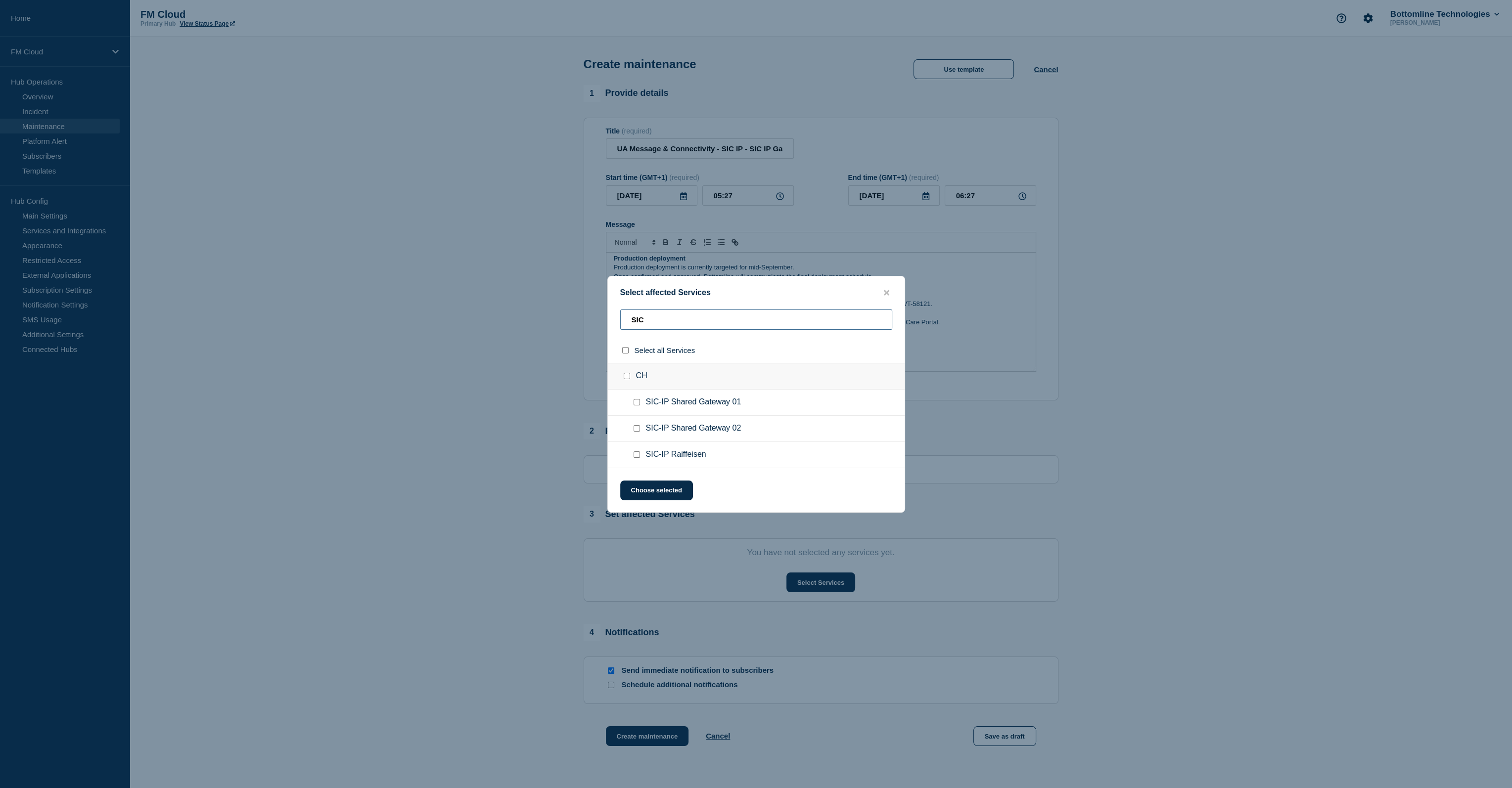
type input "SIC"
click at [709, 406] on span "SIC-IP Shared Gateway 01" at bounding box center [694, 402] width 96 height 10
click at [639, 429] on input "SIC-IP Shared Gateway 02 checkbox" at bounding box center [637, 428] width 7 height 7
checkbox input "true"
click at [672, 493] on button "Choose selected" at bounding box center [657, 490] width 72 height 20
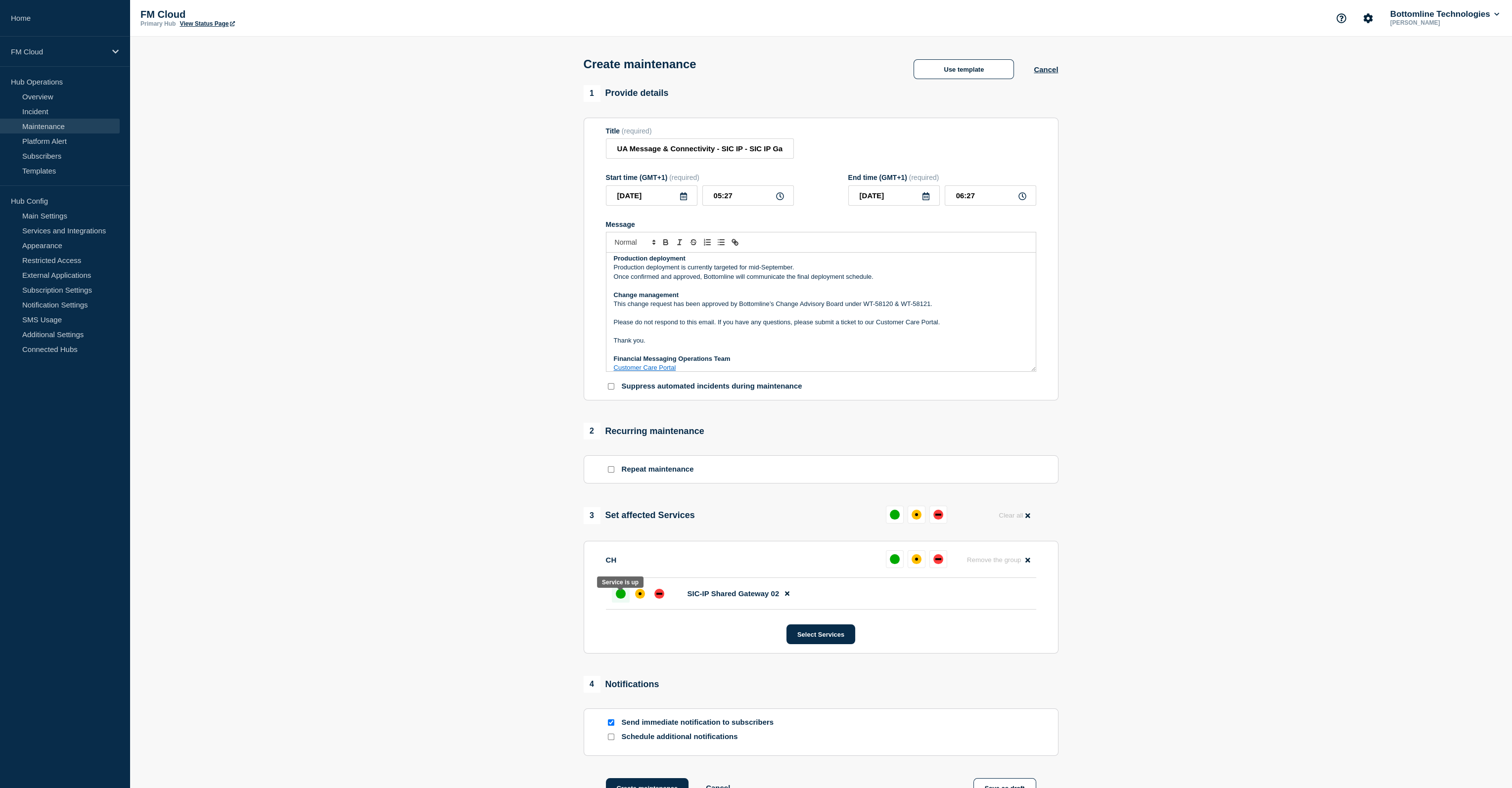
click at [624, 603] on div at bounding box center [621, 594] width 18 height 18
click at [701, 151] on input "UA Message & Connectivity - SIC IP - SIC IP Gateway Release 1.2.6 - UAT - 28/AU…" at bounding box center [700, 148] width 188 height 21
click at [667, 153] on input "UA Message & Connectivity - SIC IP - SIC IP Gateway Release 1.2.6 - UAT - 28/AU…" at bounding box center [700, 148] width 188 height 21
click at [700, 153] on input "UA Message & Connectivity - SIC IP - SIC IP Gateway Release 1.2.7 - UAT - 28/AU…" at bounding box center [700, 148] width 188 height 21
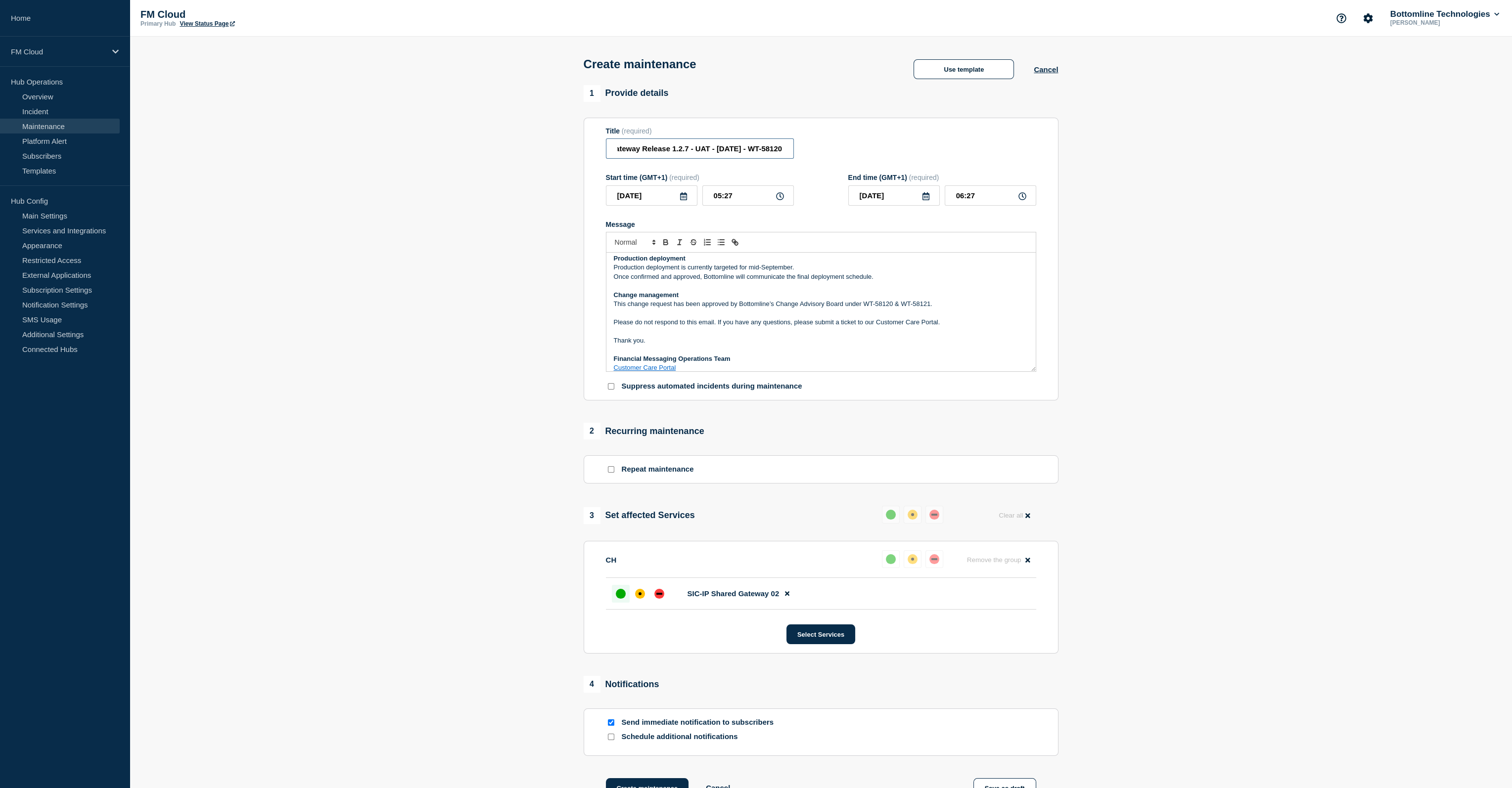
click at [700, 153] on input "UA Message & Connectivity - SIC IP - SIC IP Gateway Release 1.2.7 - UAT - 28/AU…" at bounding box center [700, 148] width 188 height 21
click at [758, 152] on input "UA Message & Connectivity - SIC IP - SIC IP Gateway Release 1.2.7 - UAT - 10/SE…" at bounding box center [700, 148] width 188 height 21
paste input "228"
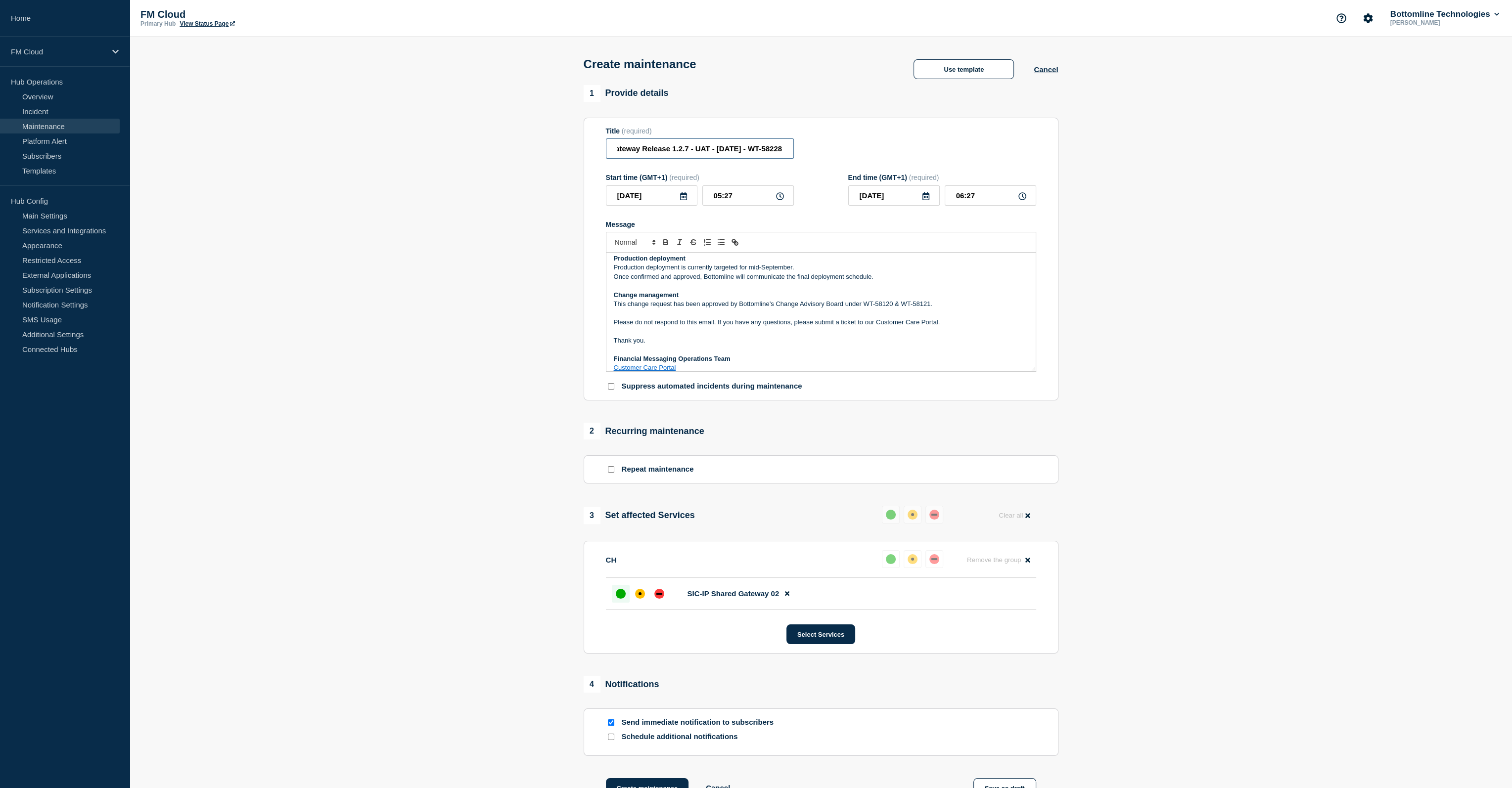
type input "UA Message & Connectivity - SIC IP - SIC IP Gateway Release 1.2.7 - UAT - 10/SE…"
click at [718, 199] on input "05:27" at bounding box center [747, 195] width 91 height 21
type input "15:27"
type input "16:27"
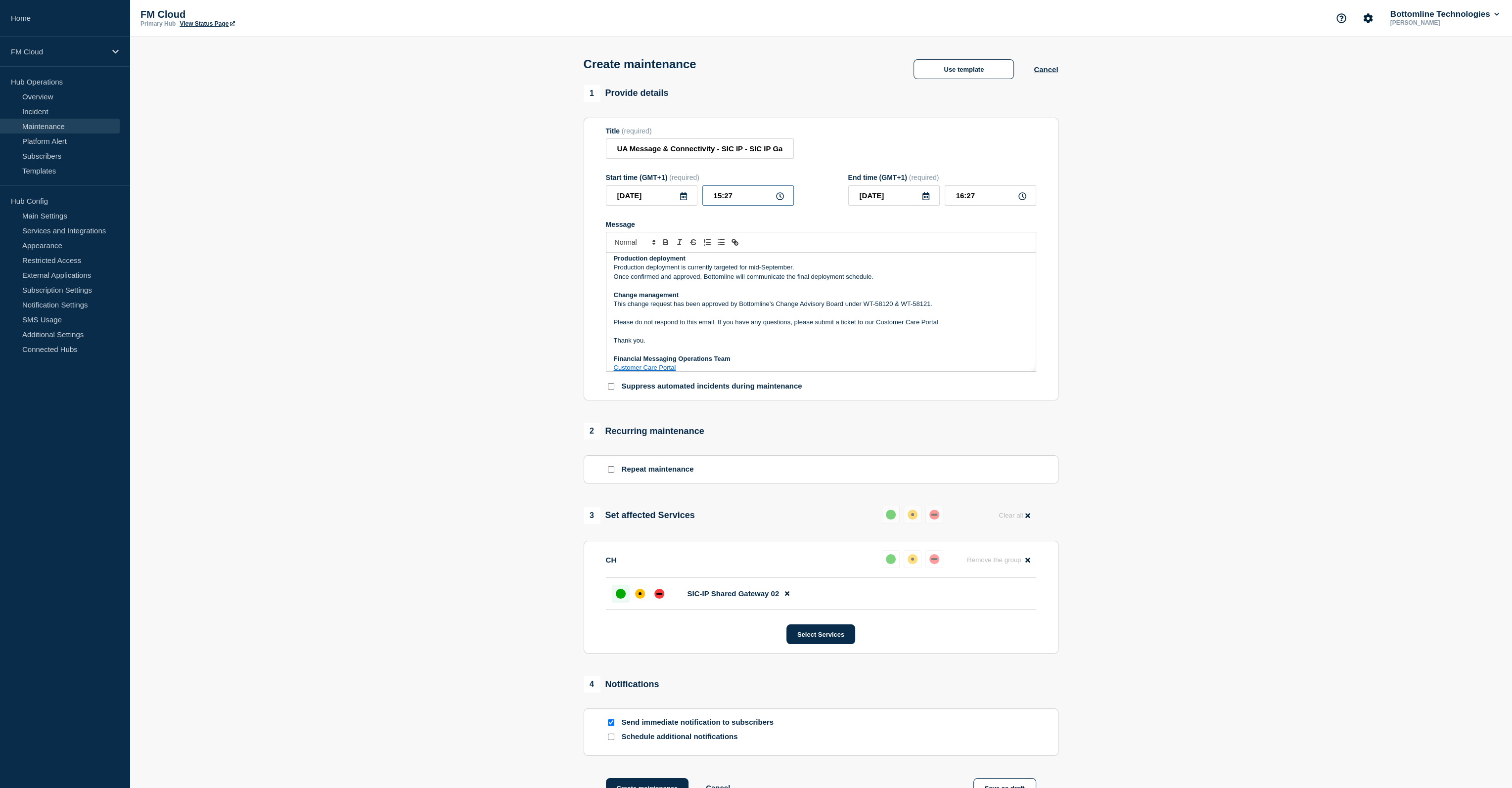
type input "15:07"
type input "16:07"
type input "15:00"
type input "16:00"
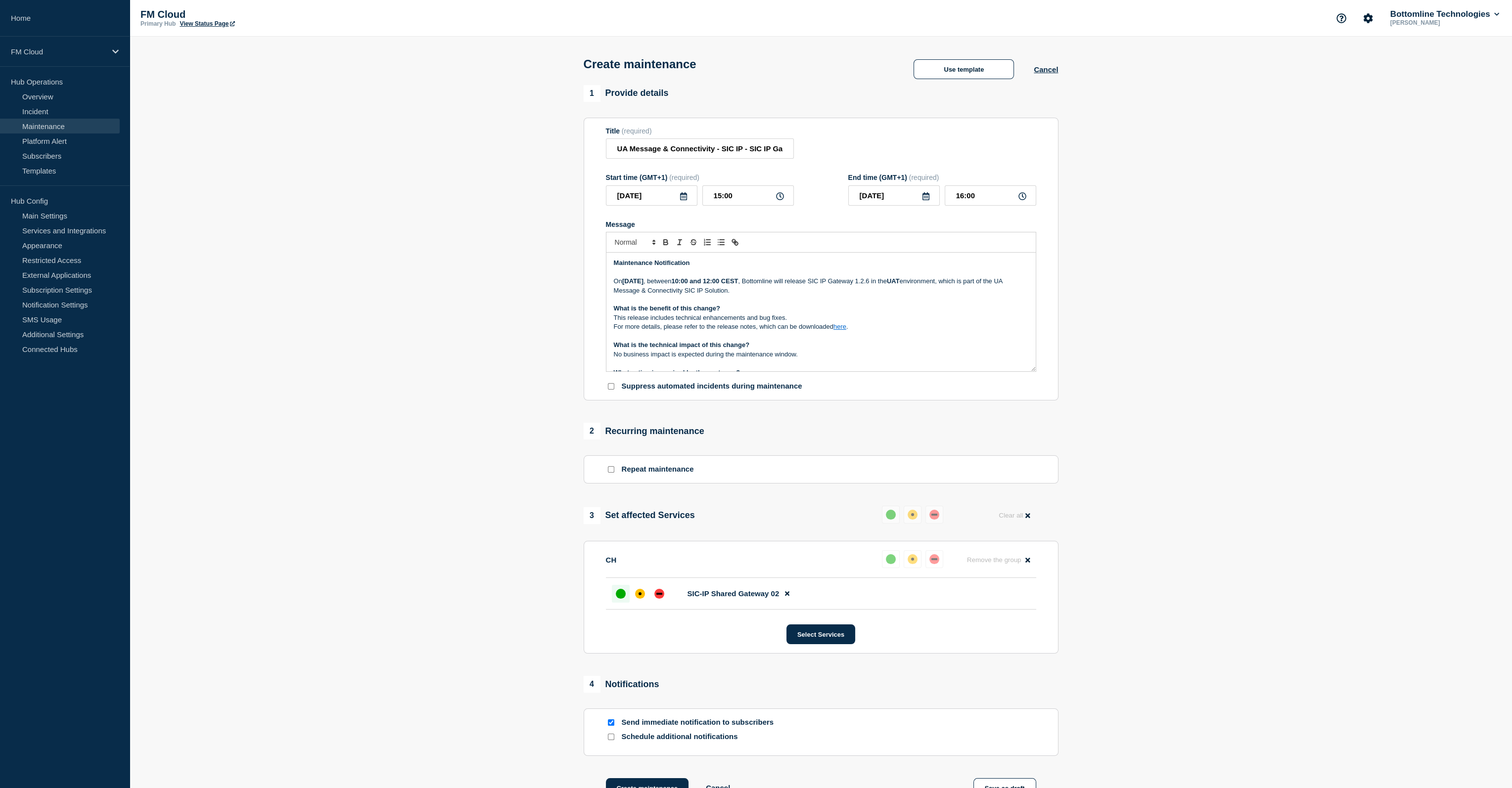
click at [643, 284] on strong "Thursday 28 August 2025" at bounding box center [634, 281] width 22 height 8
click at [50, 91] on link "Overview" at bounding box center [60, 96] width 119 height 15
drag, startPoint x: 754, startPoint y: 287, endPoint x: 757, endPoint y: 277, distance: 10.4
click at [738, 285] on strong "10:00 and 12:00 CEST" at bounding box center [705, 281] width 67 height 8
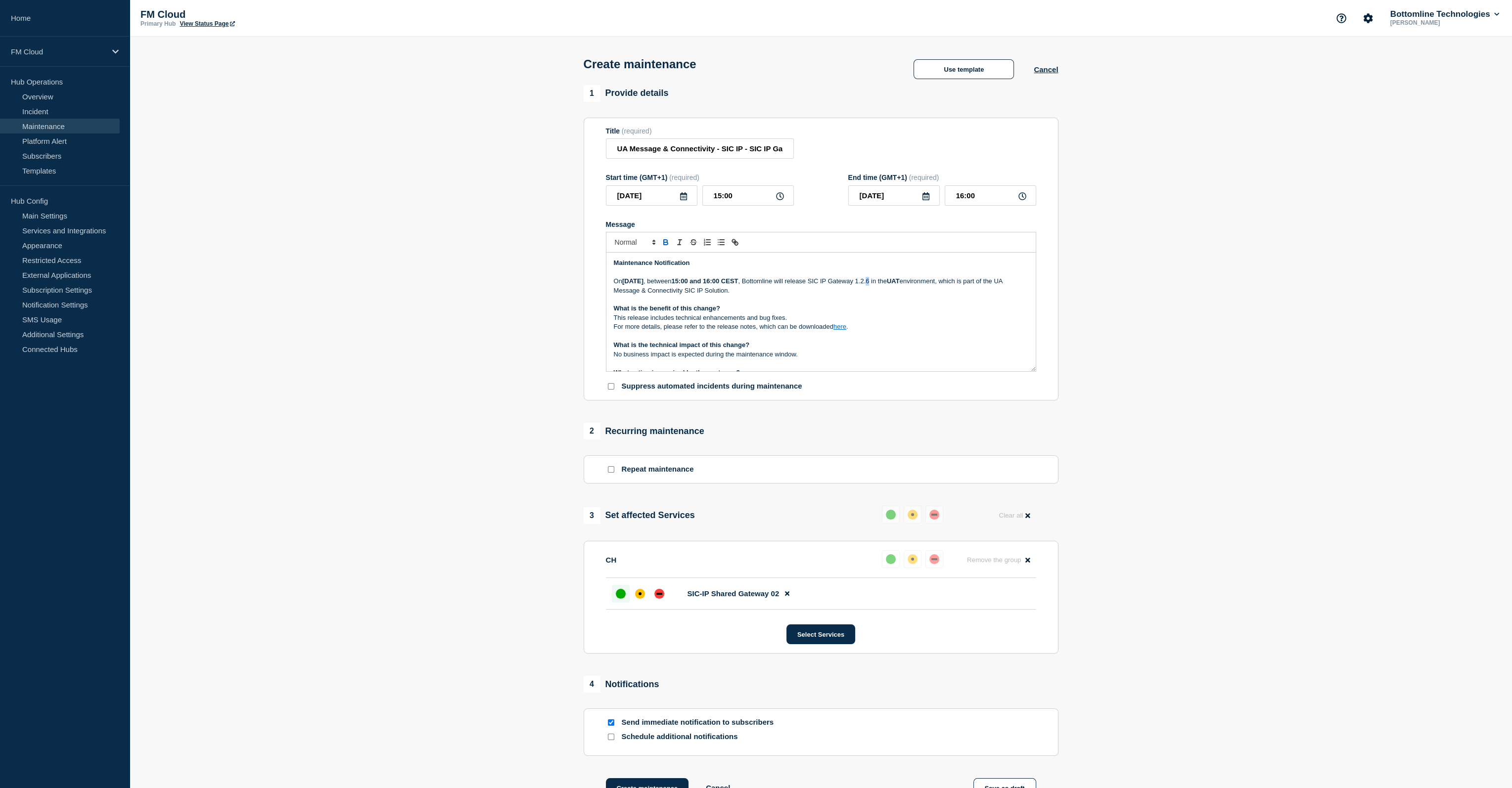
click at [944, 286] on p "On Wednesday 10 September 2025 , between 15:00 and 16:00 CEST , Bottomline will…" at bounding box center [821, 286] width 414 height 19
click at [772, 151] on input "UA Message & Connectivity - SIC IP - SIC IP Gateway Release 1.2.7 - UAT - 10/SE…" at bounding box center [700, 148] width 188 height 21
click at [810, 313] on p "What is the benefit of this change?" at bounding box center [821, 308] width 414 height 9
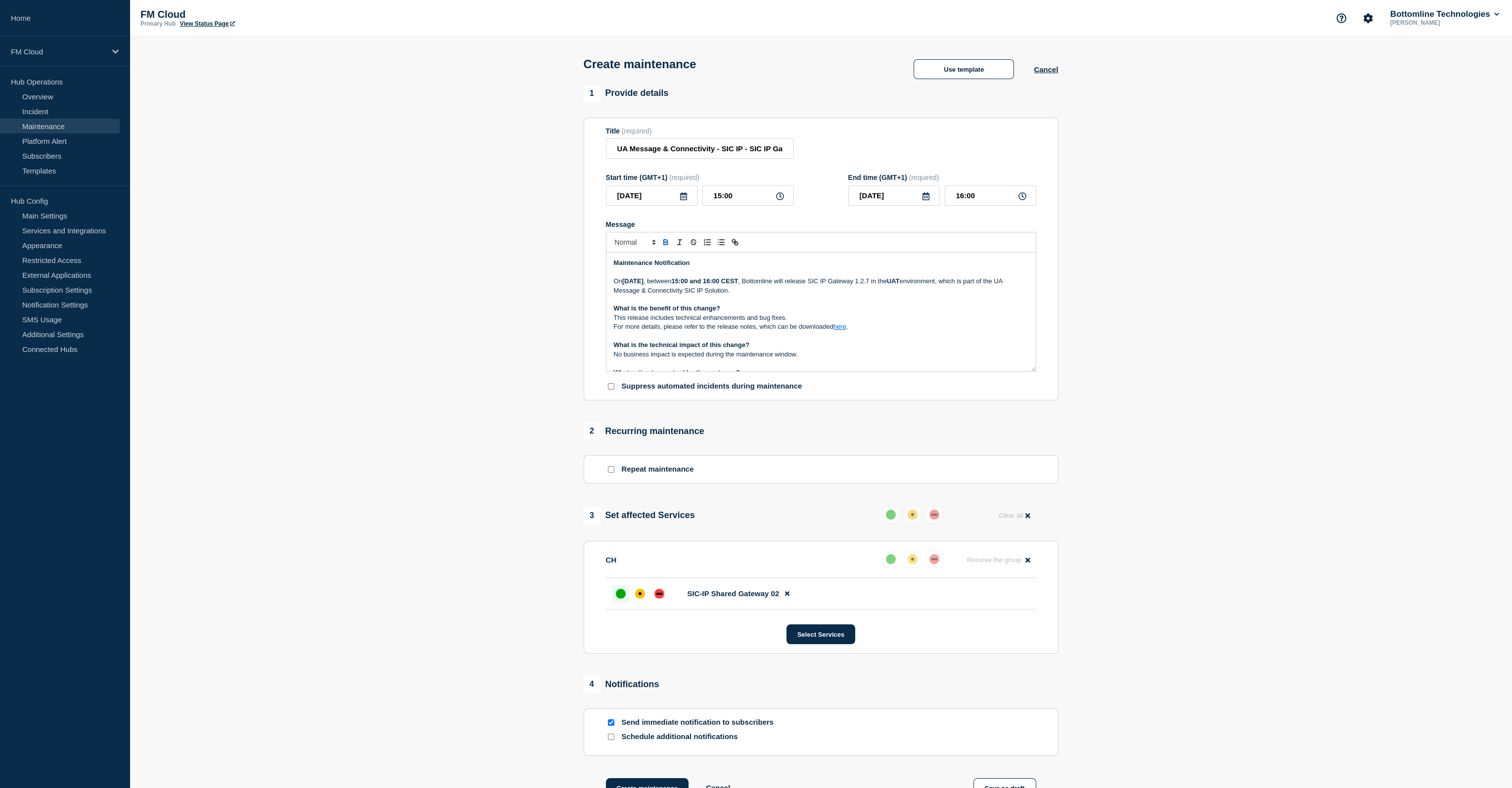
click at [687, 322] on p "This release includes technical enhancements and bug fixes." at bounding box center [821, 317] width 414 height 9
drag, startPoint x: 687, startPoint y: 325, endPoint x: 679, endPoint y: 322, distance: 8.5
click at [679, 322] on p "This release includes technical enhancements and bug fixes." at bounding box center [821, 317] width 414 height 9
click at [675, 322] on p "This release includes technical enhancements and bug fixes." at bounding box center [821, 317] width 414 height 9
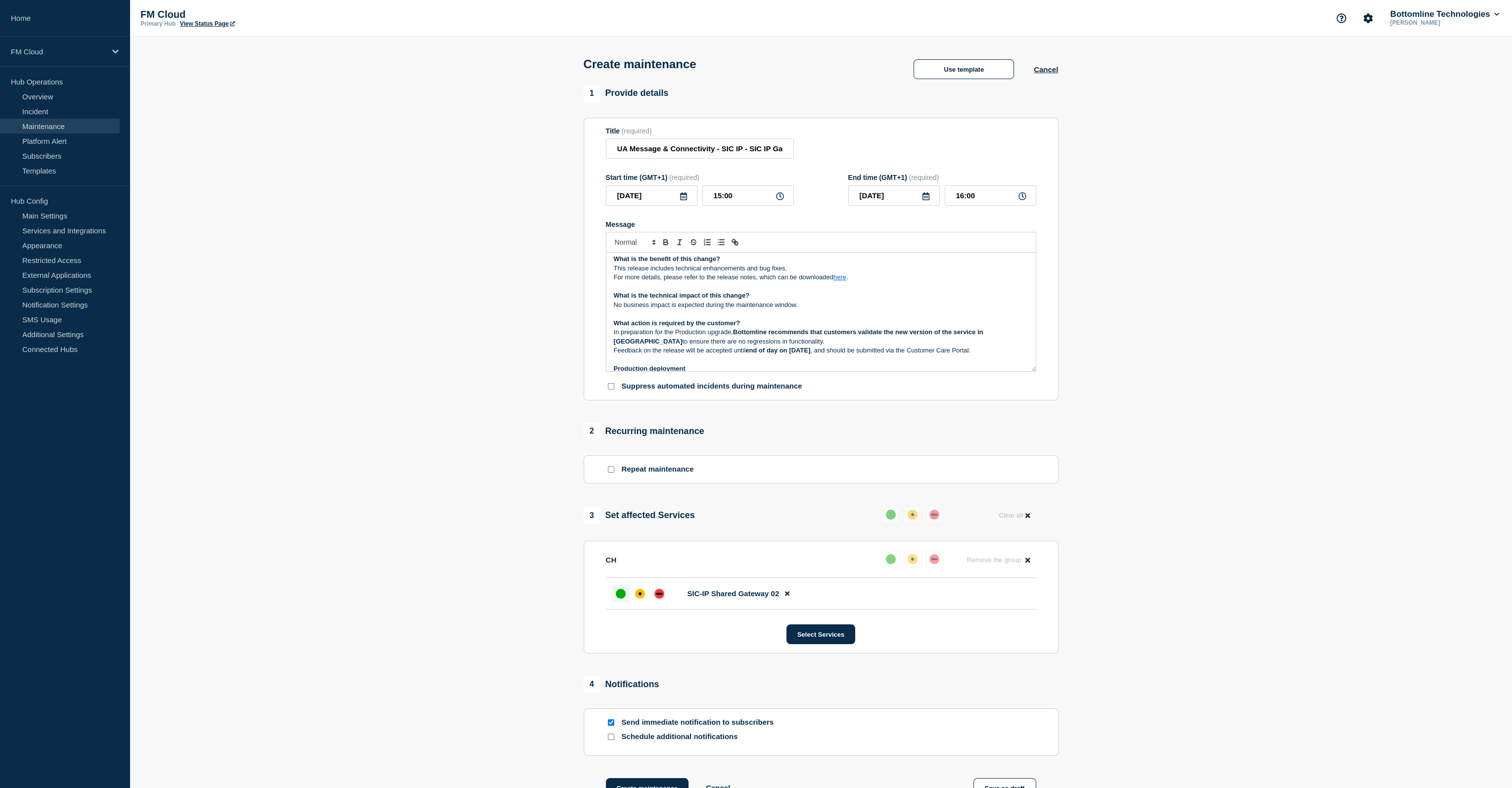
click at [770, 347] on p "In preparation for the Production upgrade, Bottomline recommends that customers…" at bounding box center [821, 337] width 414 height 19
click at [757, 354] on strong "end of day on September 5, 2025" at bounding box center [778, 350] width 65 height 8
drag, startPoint x: 757, startPoint y: 354, endPoint x: 808, endPoint y: 354, distance: 51.0
click at [801, 354] on strong "end of day on September 5, 2025" at bounding box center [778, 350] width 65 height 8
click at [809, 353] on strong "end of day on September 5, 2025" at bounding box center [778, 350] width 65 height 8
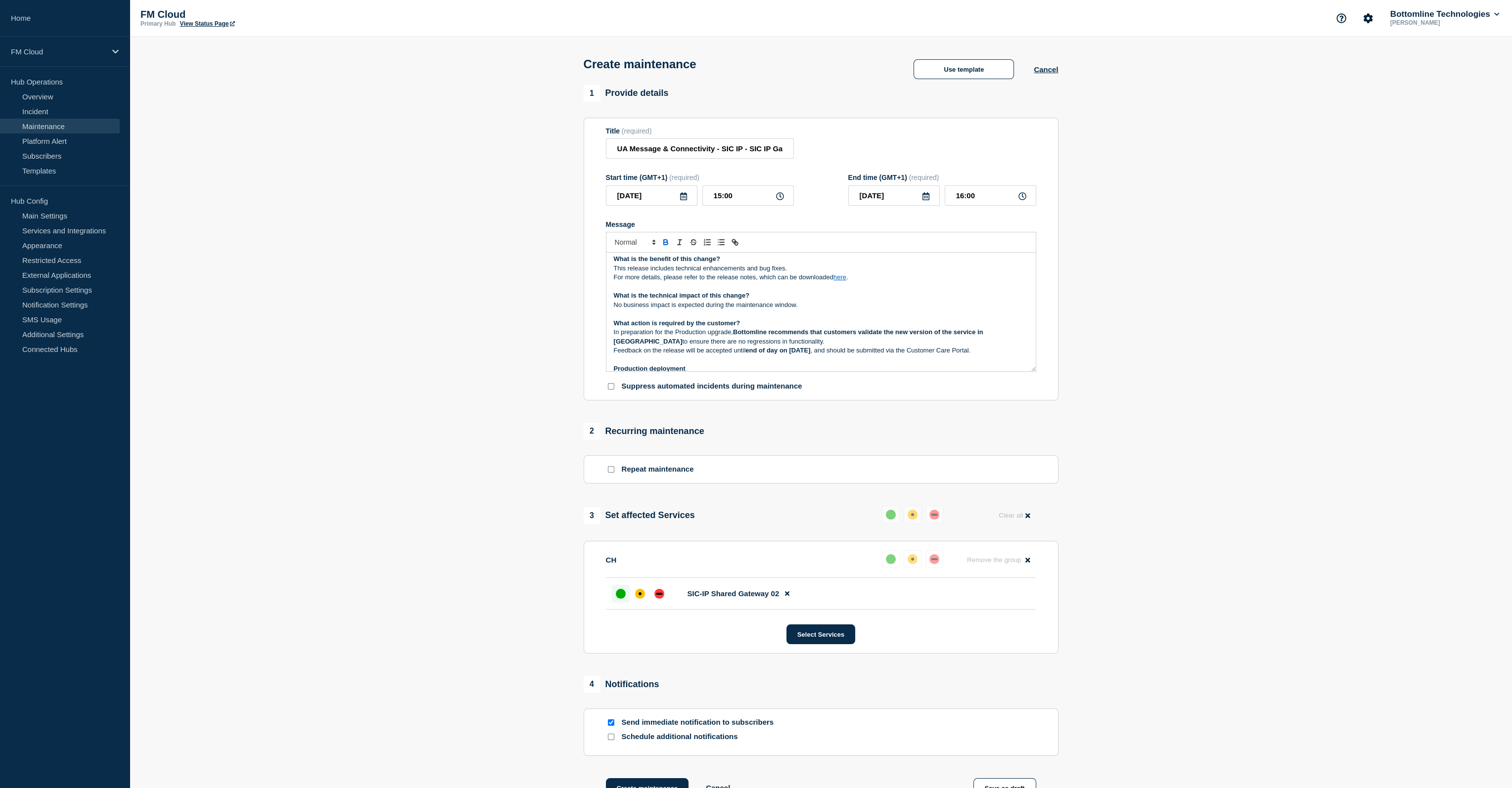
click at [809, 353] on strong "end of day on September 5, 2025" at bounding box center [778, 350] width 65 height 8
click at [811, 354] on strong "end of day on September 5, 2025" at bounding box center [778, 350] width 65 height 8
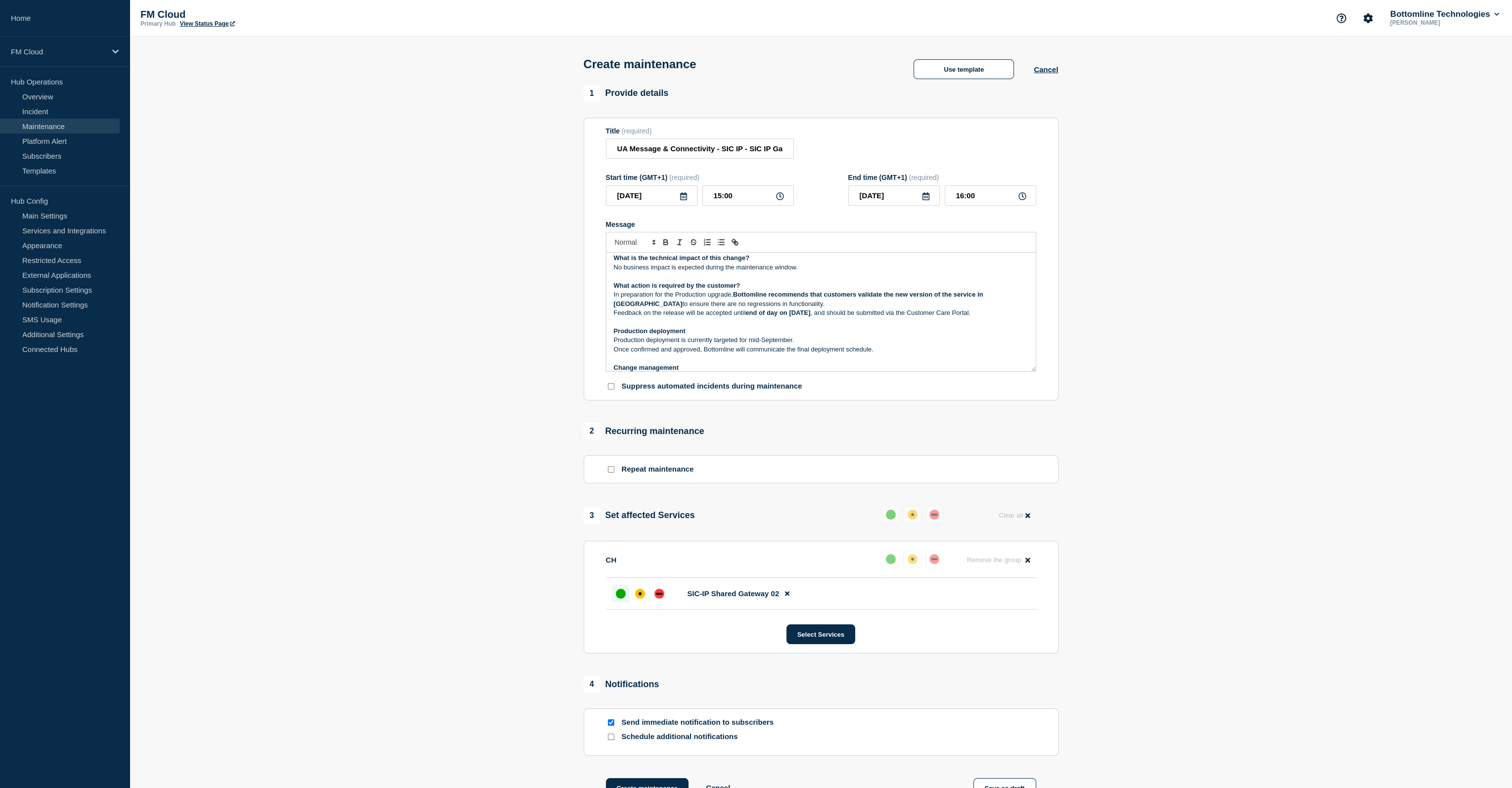
scroll to position [96, 0]
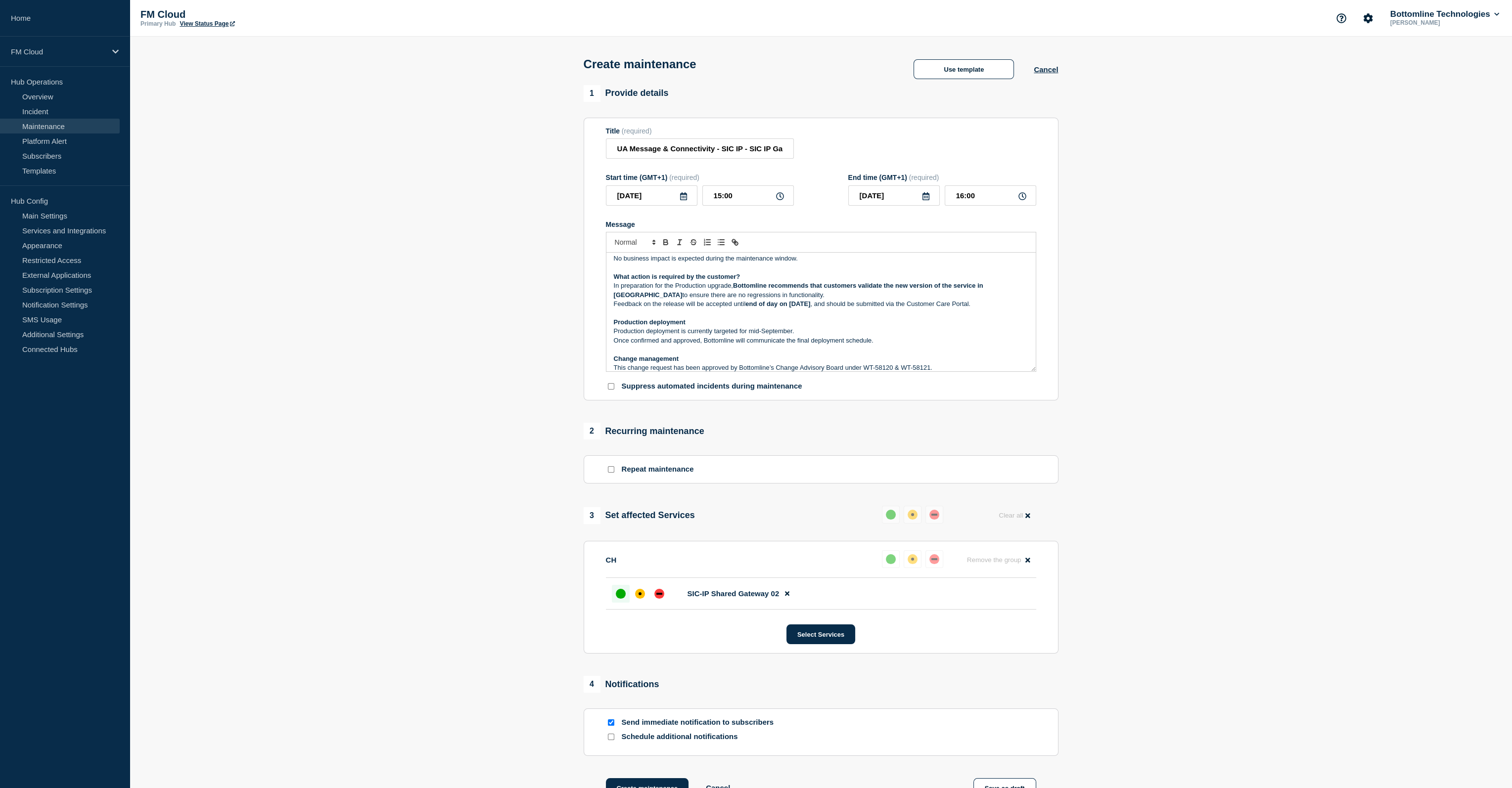
click at [761, 334] on p "Production deployment is currently targeted for mid-September." at bounding box center [821, 331] width 414 height 9
click at [754, 333] on p "Production deployment is currently targeted for mid-September." at bounding box center [821, 331] width 414 height 9
click at [870, 370] on p "This change request has been approved by Bottomline’s Change Advisory Board und…" at bounding box center [821, 367] width 414 height 9
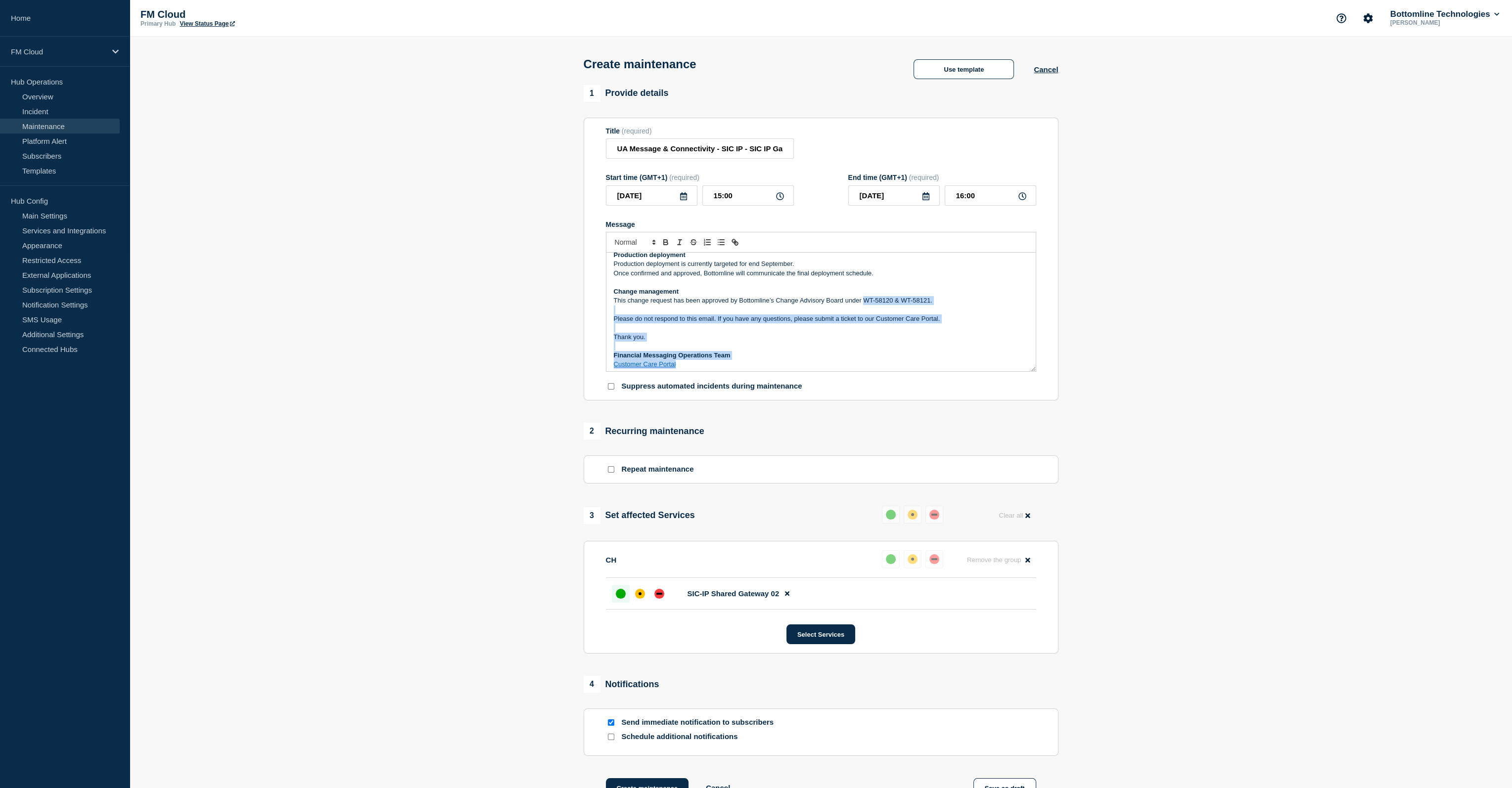
scroll to position [166, 0]
drag, startPoint x: 870, startPoint y: 370, endPoint x: 924, endPoint y: 297, distance: 90.8
click at [924, 297] on p "This change request has been approved by Bottomline’s Change Advisory Board und…" at bounding box center [821, 297] width 414 height 9
drag, startPoint x: 760, startPoint y: 152, endPoint x: 810, endPoint y: 155, distance: 50.1
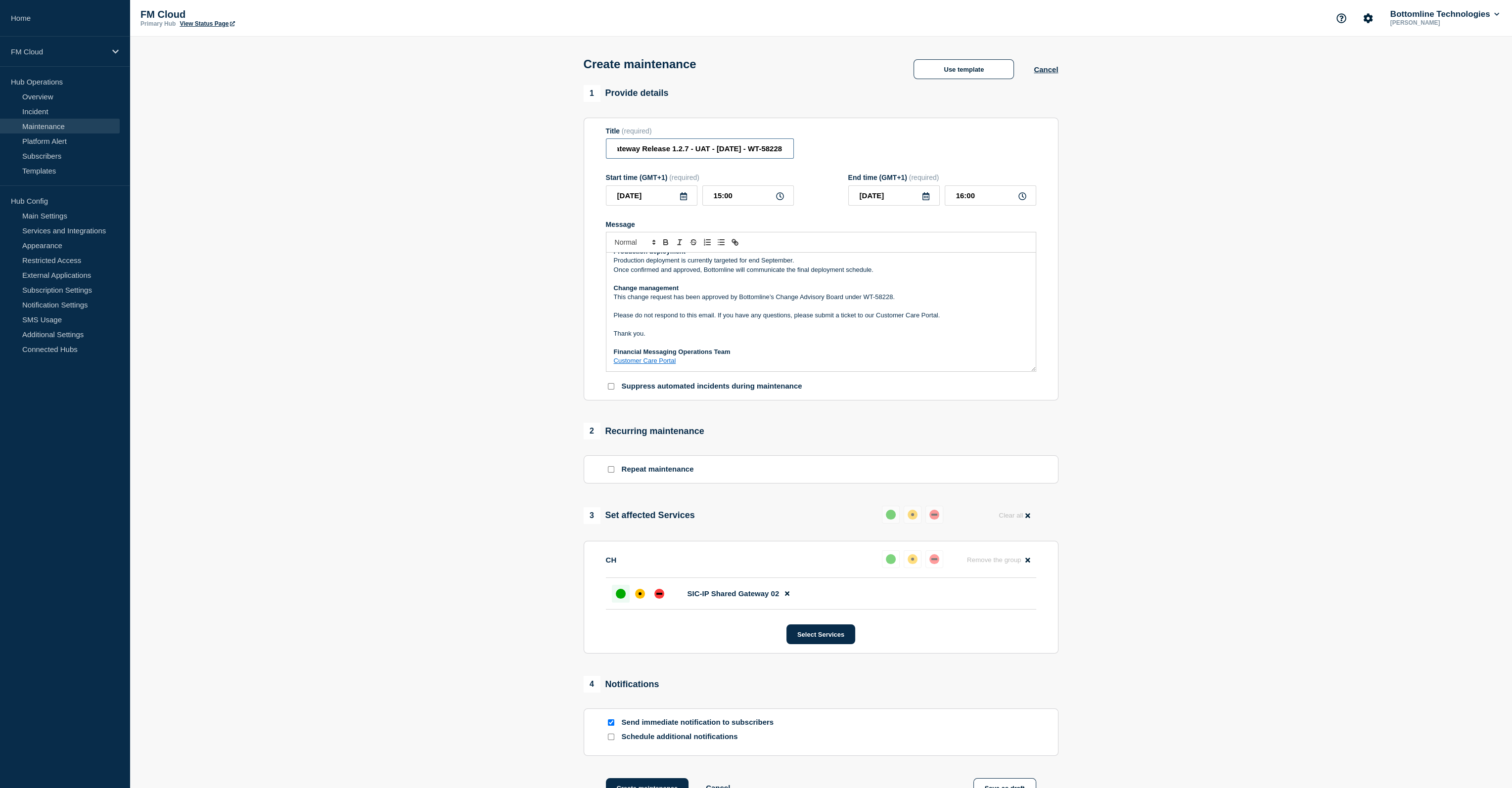
click at [810, 155] on div "Title (required) UA Message & Connectivity - SIC IP - SIC IP Gateway Release 1.…" at bounding box center [822, 143] width 431 height 32
click at [855, 314] on p "Please do not respond to this email. If you have any questions, please submit a…" at bounding box center [821, 315] width 414 height 9
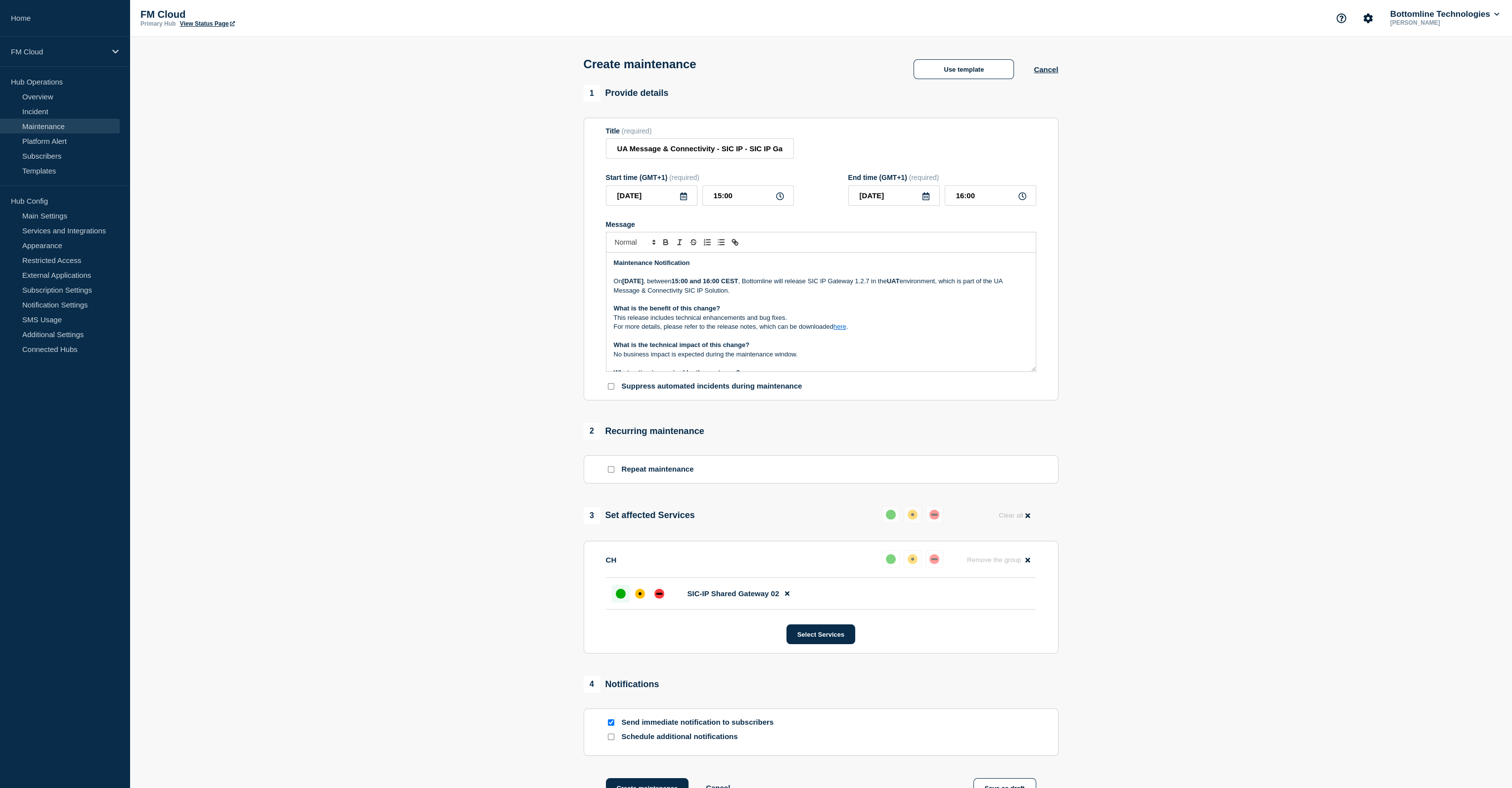
click at [842, 330] on link "here" at bounding box center [839, 327] width 13 height 8
click at [874, 348] on link at bounding box center [863, 345] width 24 height 8
type input "https://bottomline.thruinc.net/Publishing/Link.aspx?LinkID=XXXXXXXXXXX"
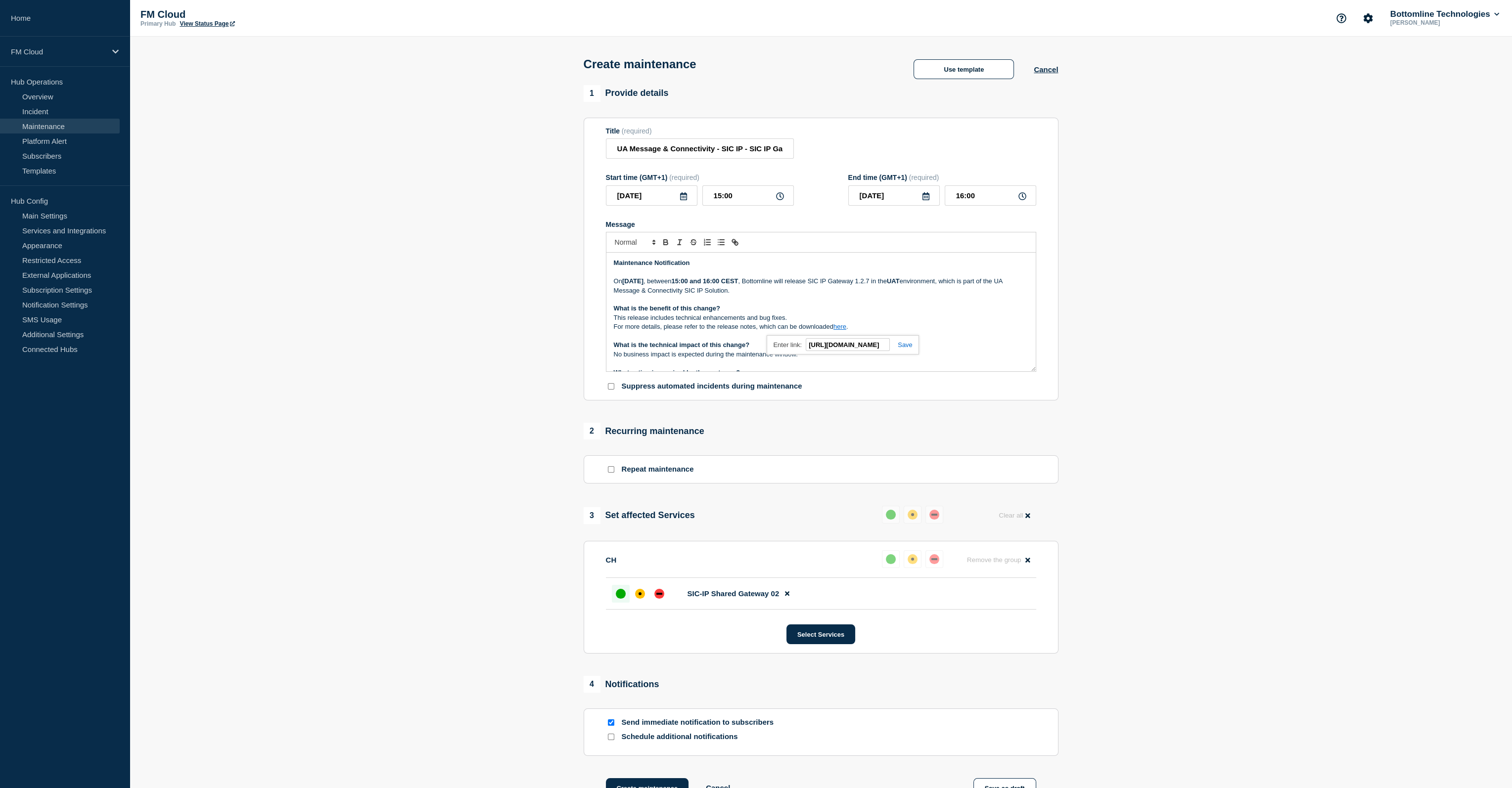
click at [910, 347] on link at bounding box center [901, 346] width 23 height 8
click at [910, 347] on p "What is the technical impact of this change?" at bounding box center [821, 345] width 414 height 9
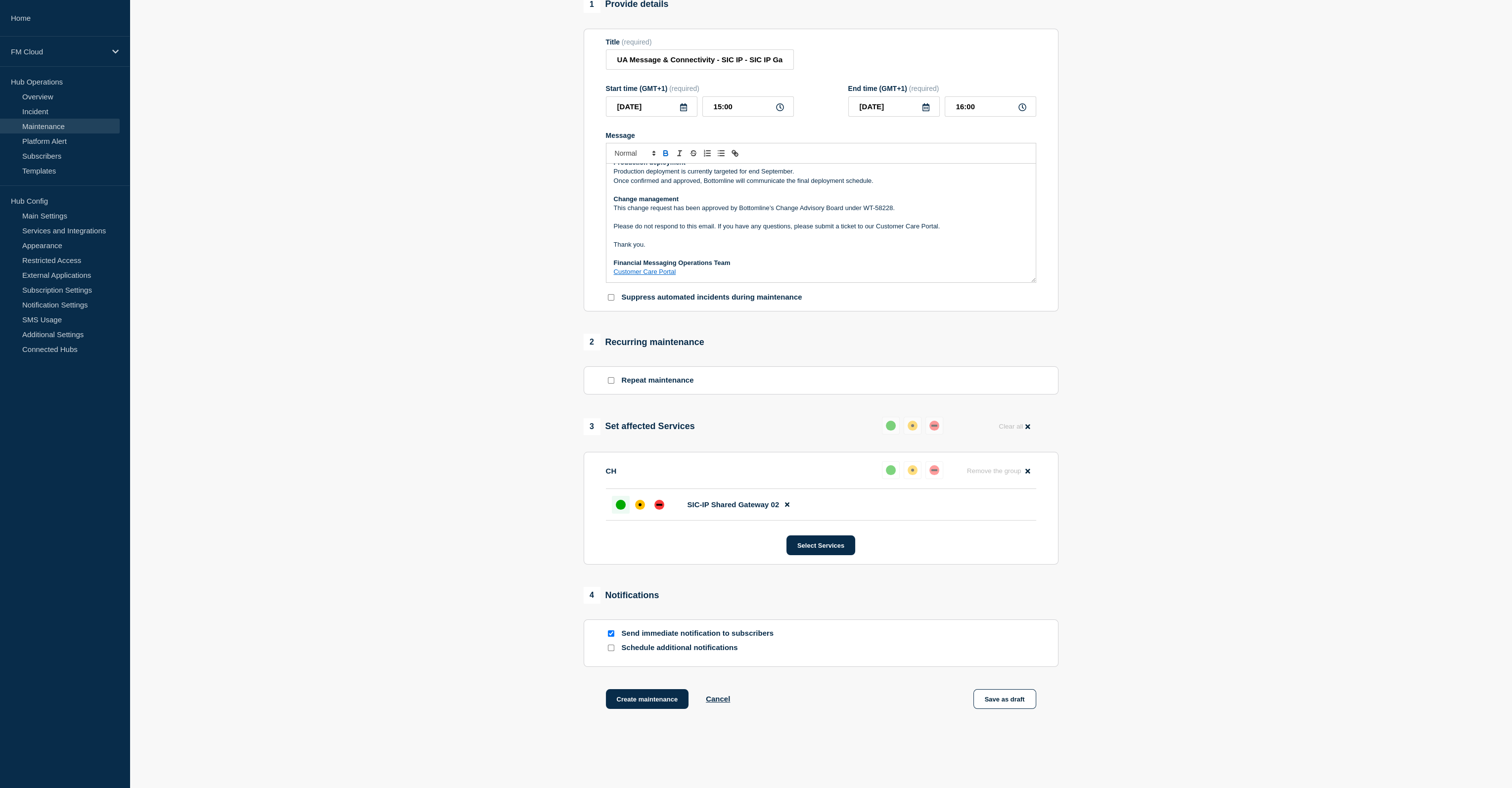
scroll to position [128, 0]
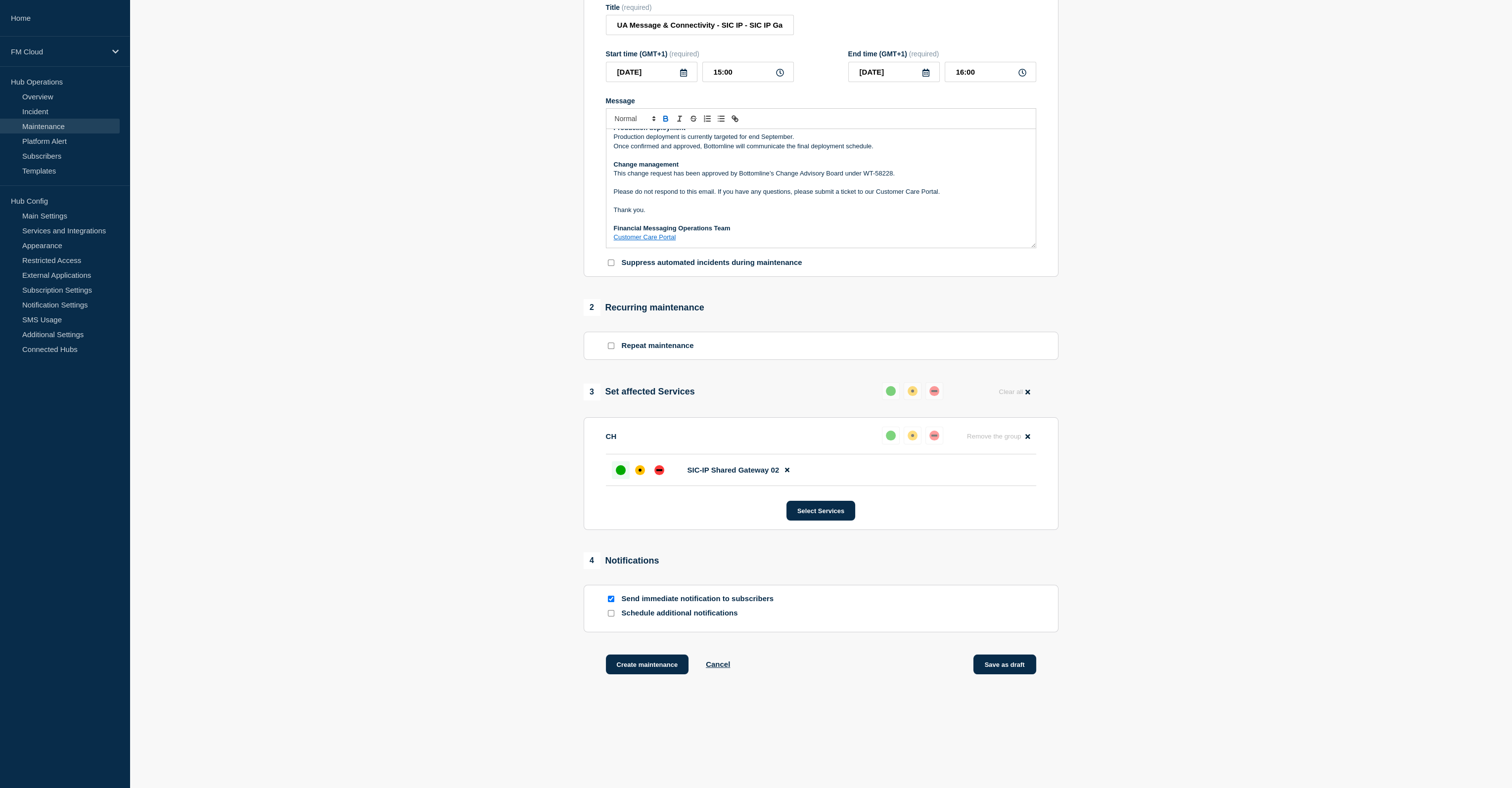
click at [1028, 662] on button "Save as draft" at bounding box center [1005, 665] width 63 height 20
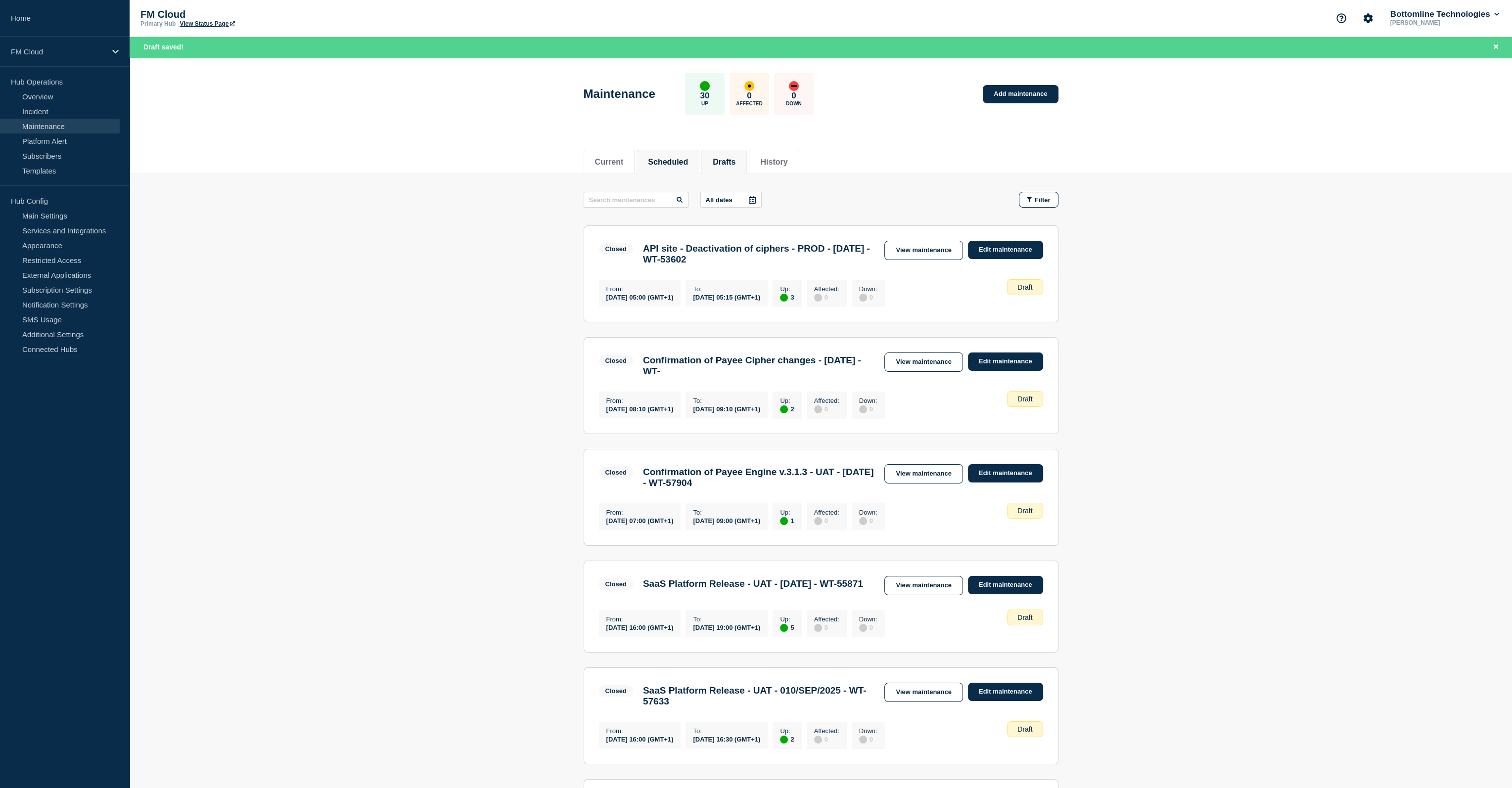
click at [674, 162] on button "Scheduled" at bounding box center [668, 162] width 40 height 9
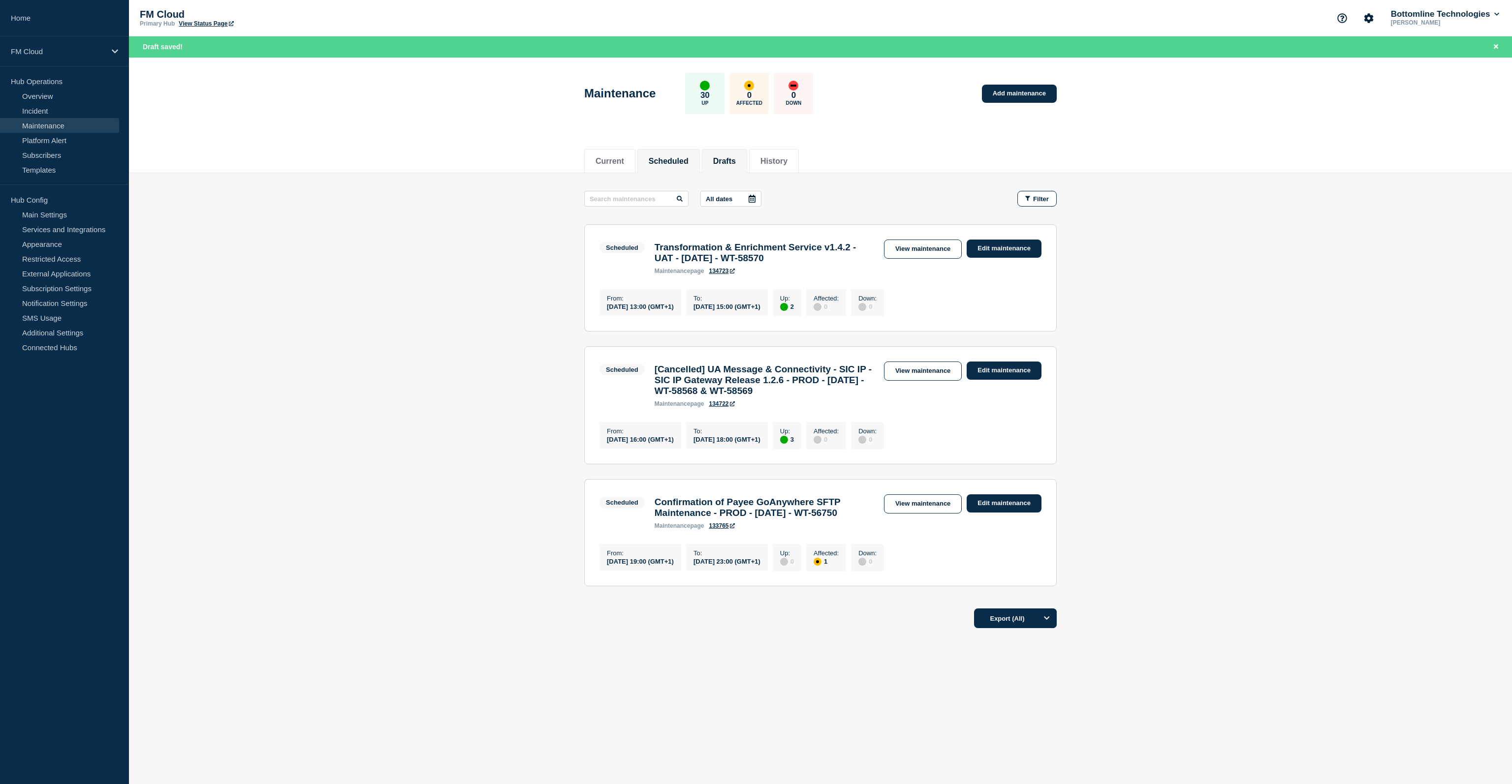
click at [736, 160] on button "Drafts" at bounding box center [724, 161] width 22 height 9
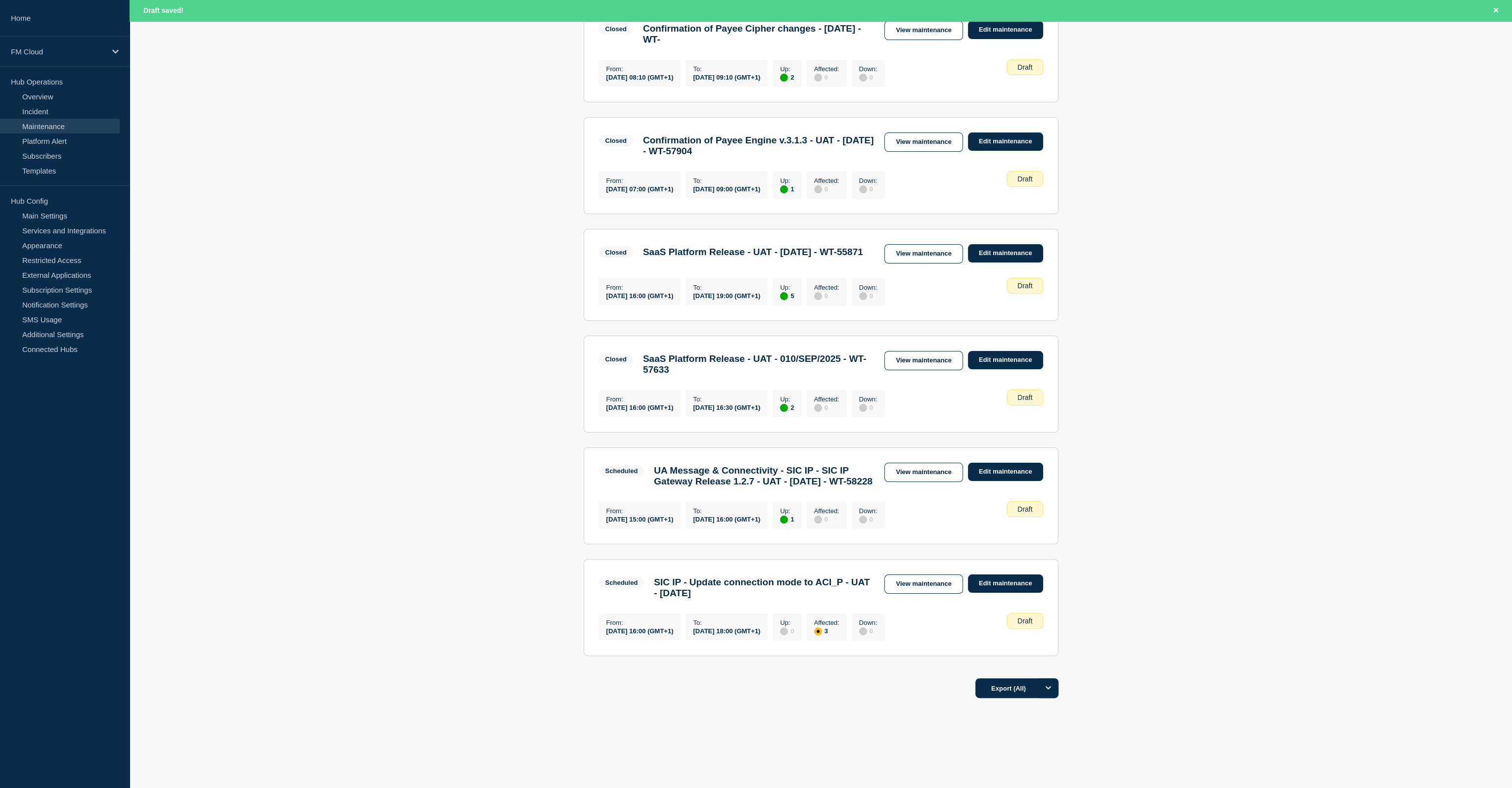
scroll to position [339, 0]
click at [910, 483] on link "View maintenance" at bounding box center [923, 473] width 78 height 20
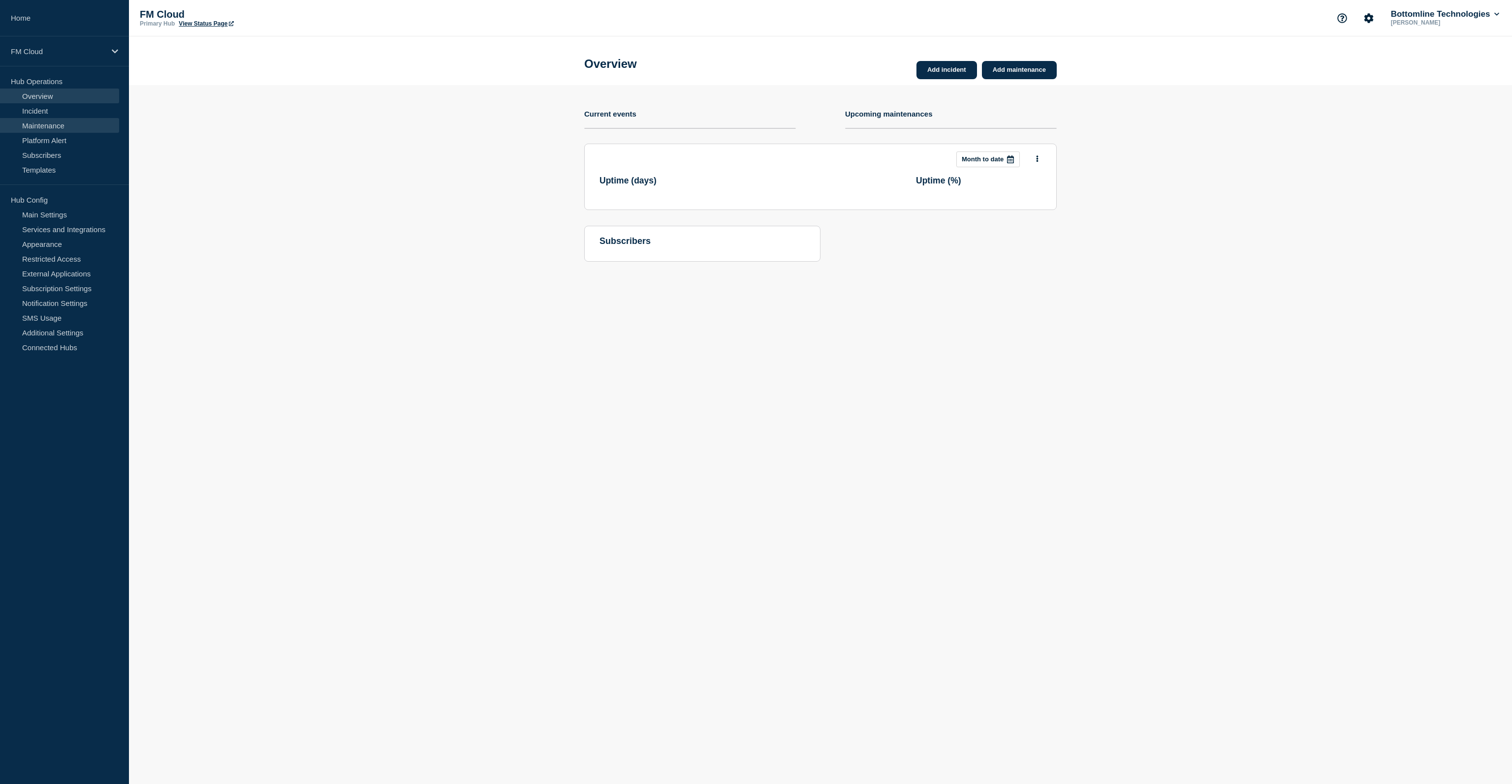
click at [36, 125] on link "Maintenance" at bounding box center [59, 125] width 119 height 15
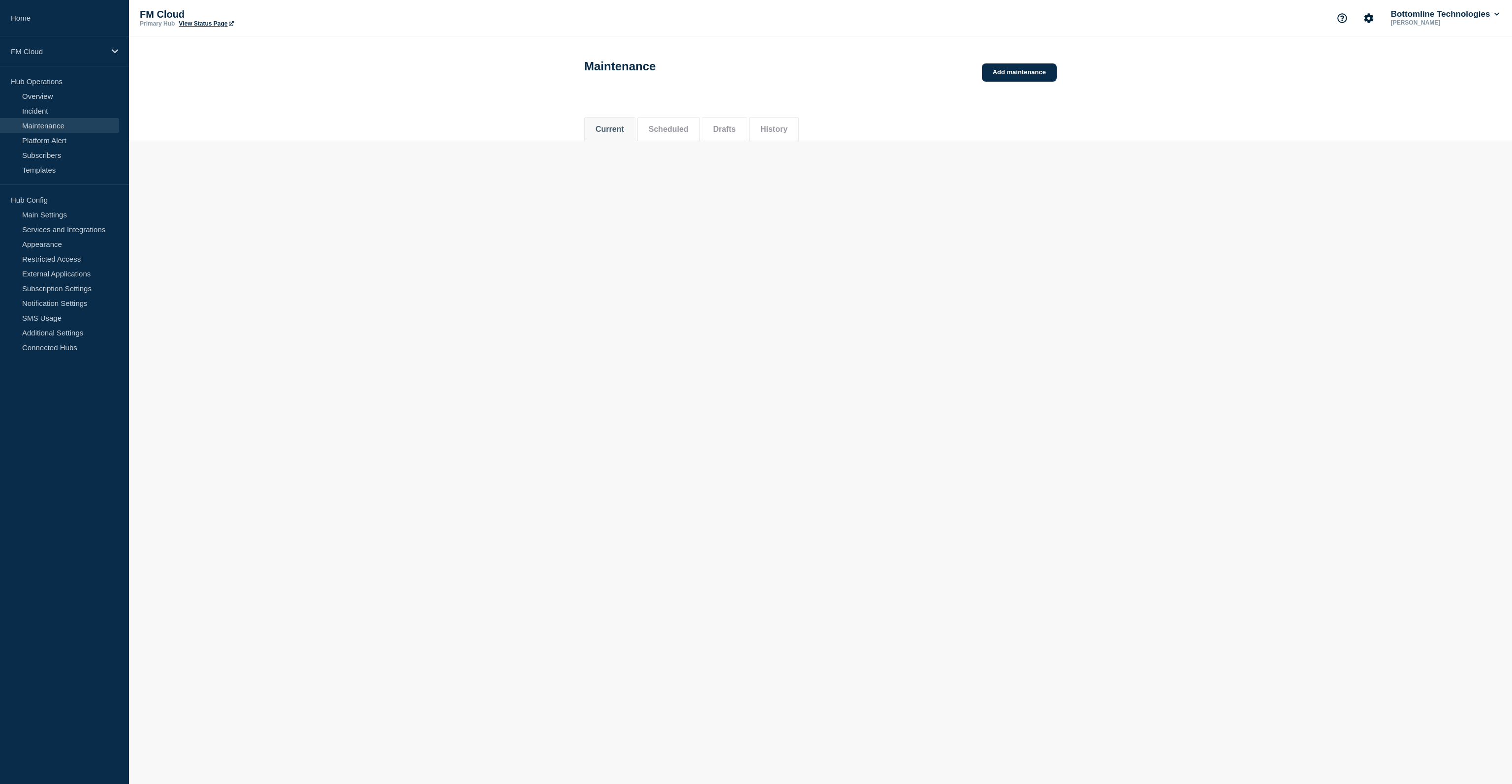
click at [736, 133] on button "Drafts" at bounding box center [724, 129] width 22 height 9
